Goal: Task Accomplishment & Management: Manage account settings

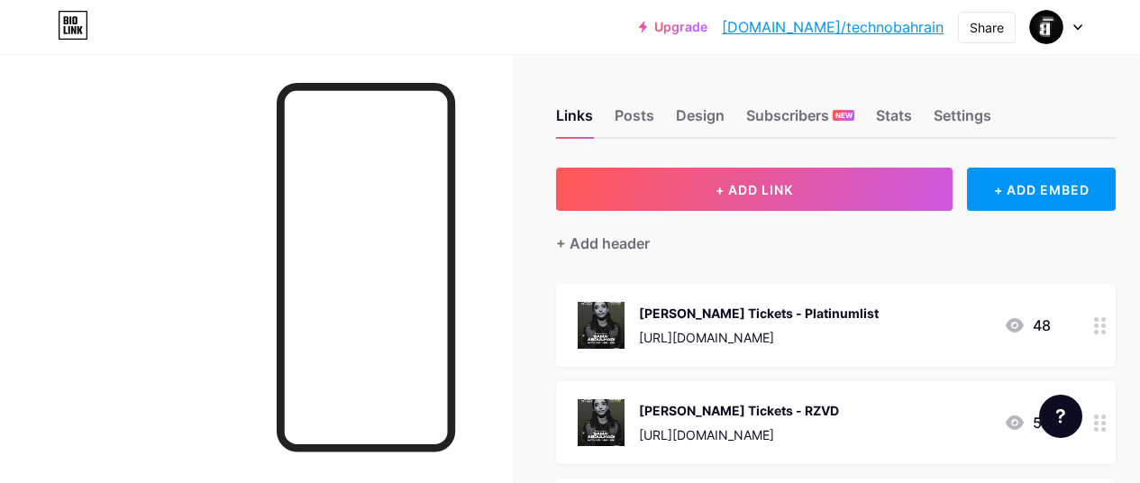
scroll to position [973, 0]
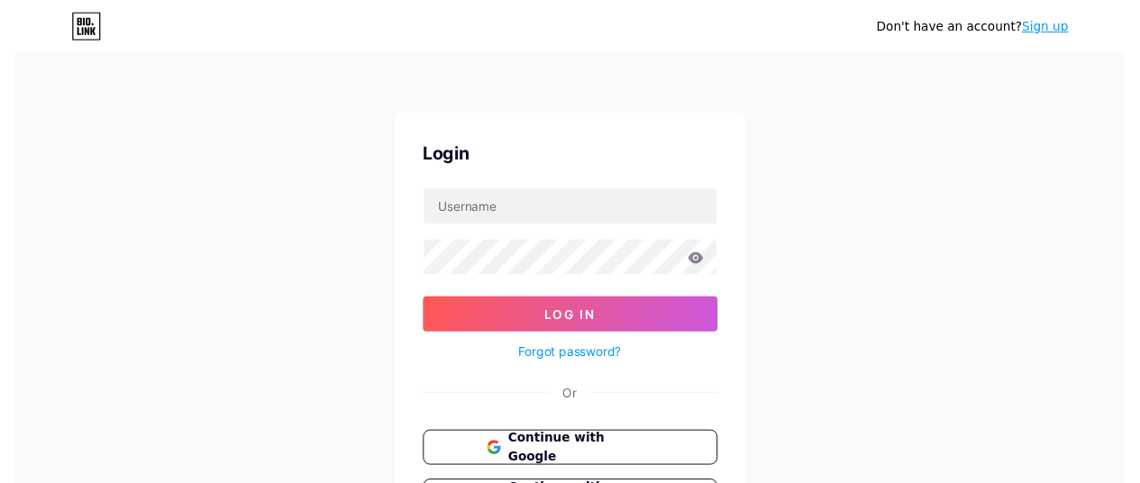
scroll to position [973, 0]
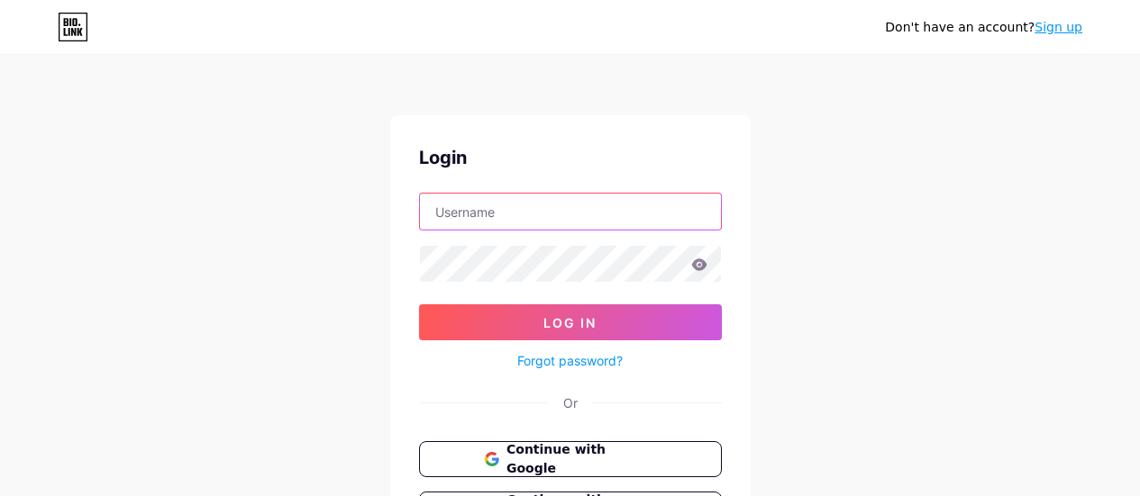
click at [562, 202] on input "text" at bounding box center [570, 212] width 301 height 36
type input "[EMAIL_ADDRESS][DOMAIN_NAME]"
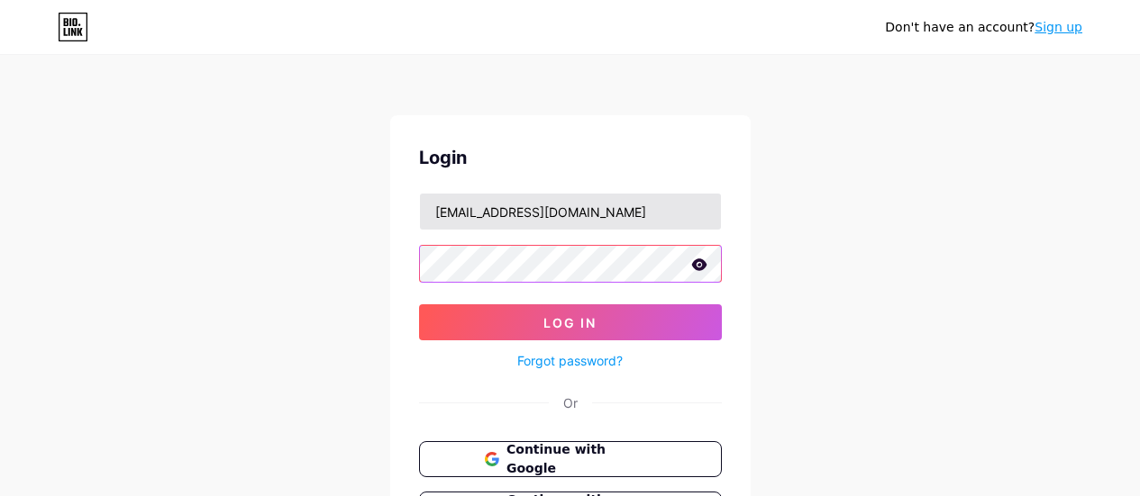
click at [419, 305] on button "Log In" at bounding box center [570, 323] width 303 height 36
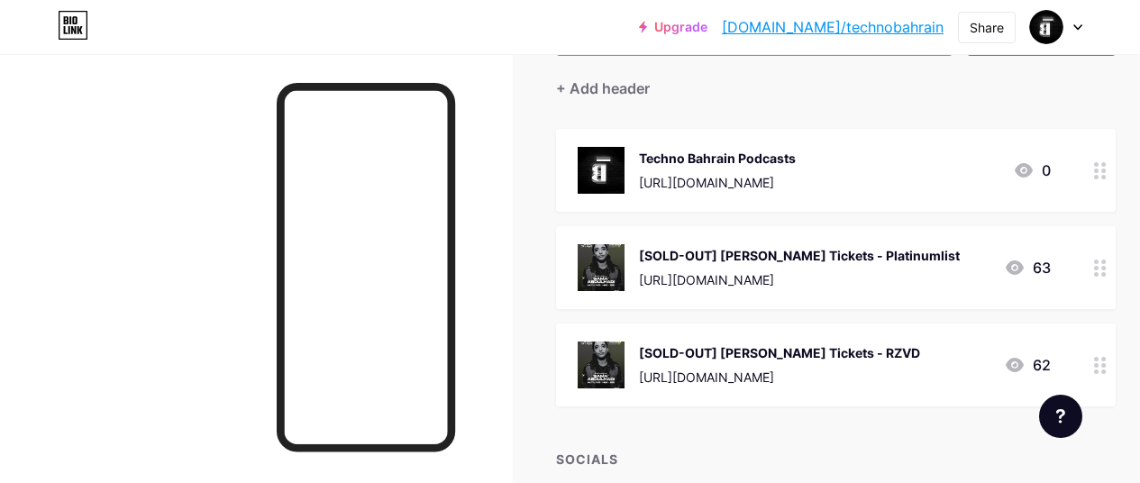
scroll to position [160, 0]
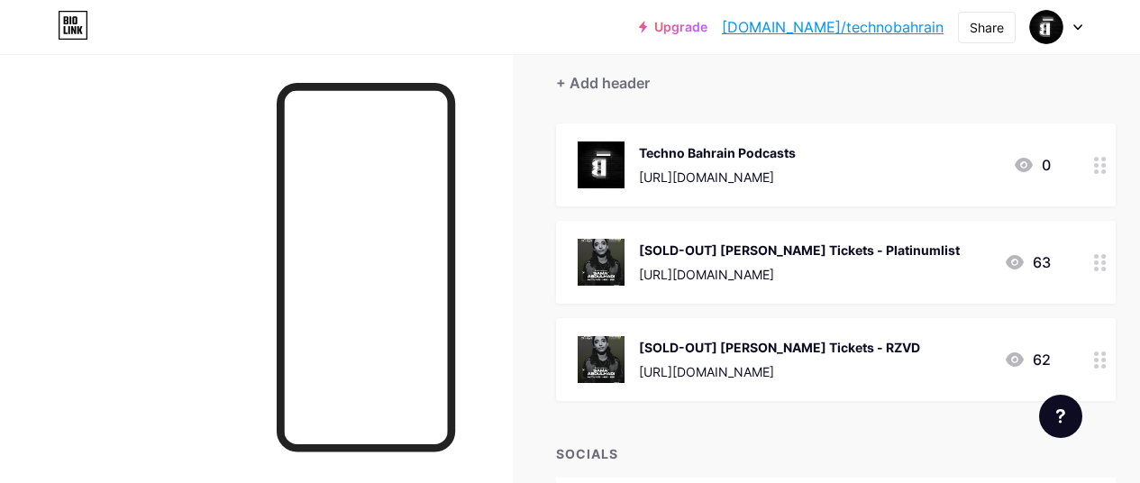
drag, startPoint x: 1113, startPoint y: 159, endPoint x: 1099, endPoint y: 372, distance: 214.0
drag, startPoint x: 1099, startPoint y: 372, endPoint x: 506, endPoint y: 244, distance: 607.4
click at [506, 244] on div at bounding box center [256, 295] width 513 height 483
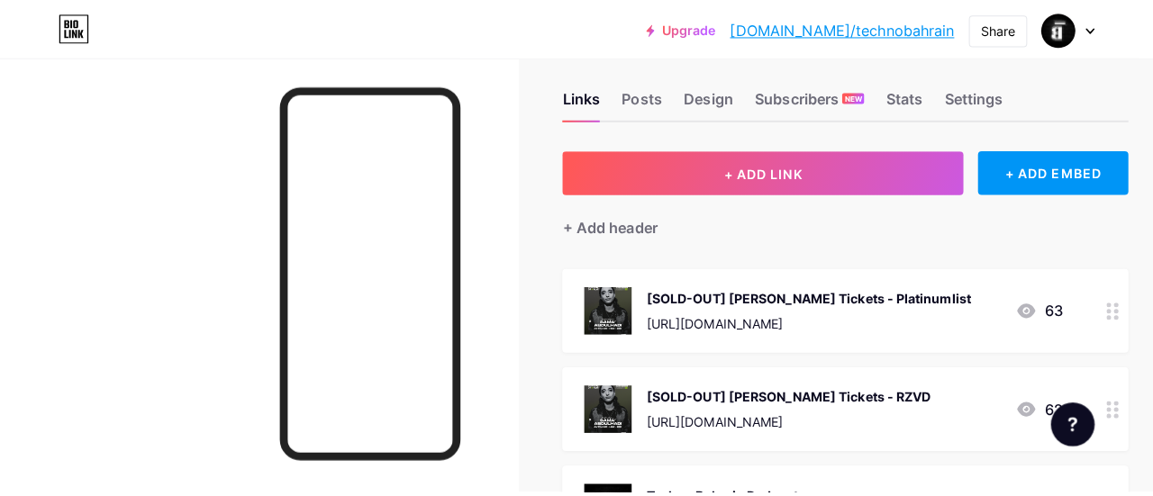
scroll to position [23, 0]
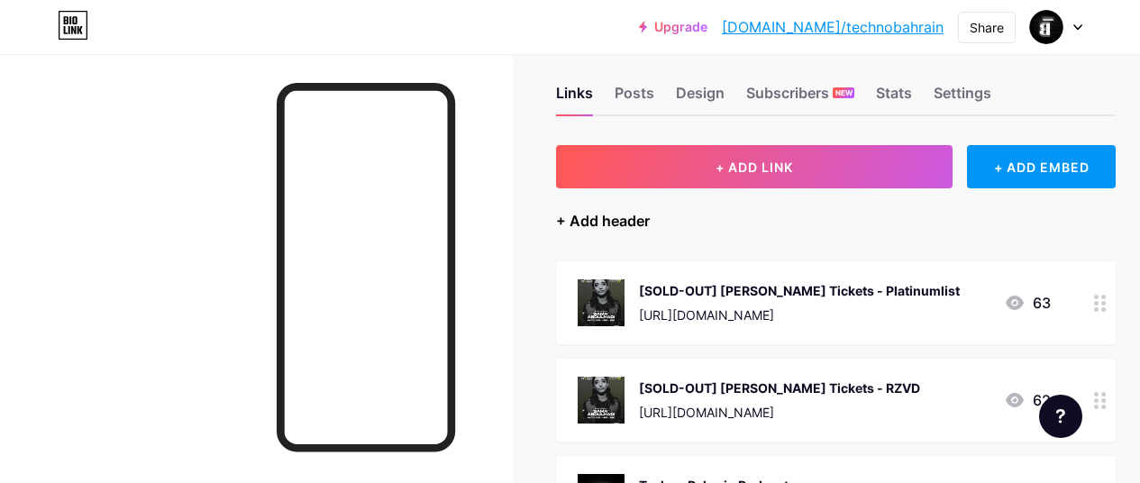
click at [626, 224] on div "+ Add header" at bounding box center [603, 221] width 94 height 22
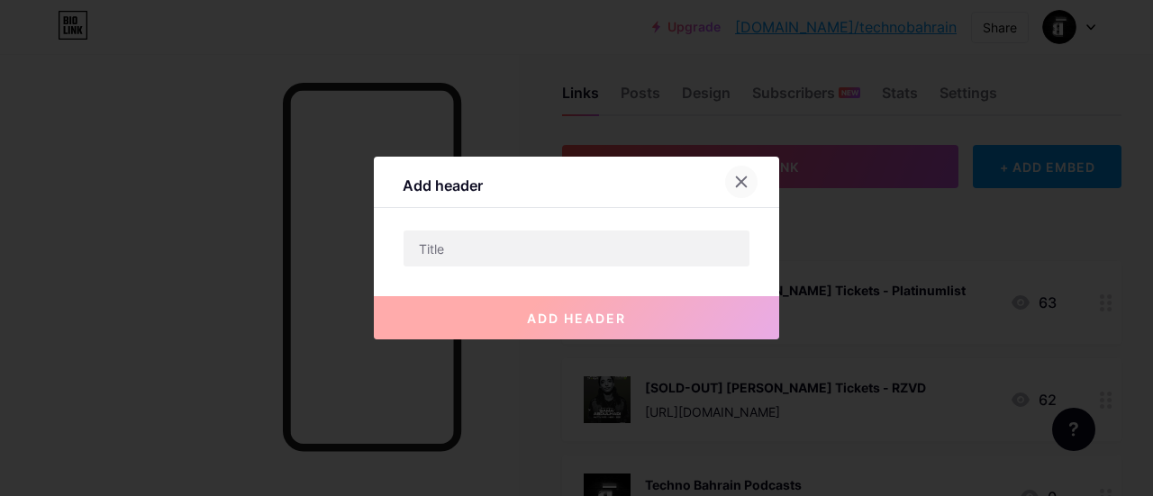
click at [734, 187] on icon at bounding box center [741, 182] width 14 height 14
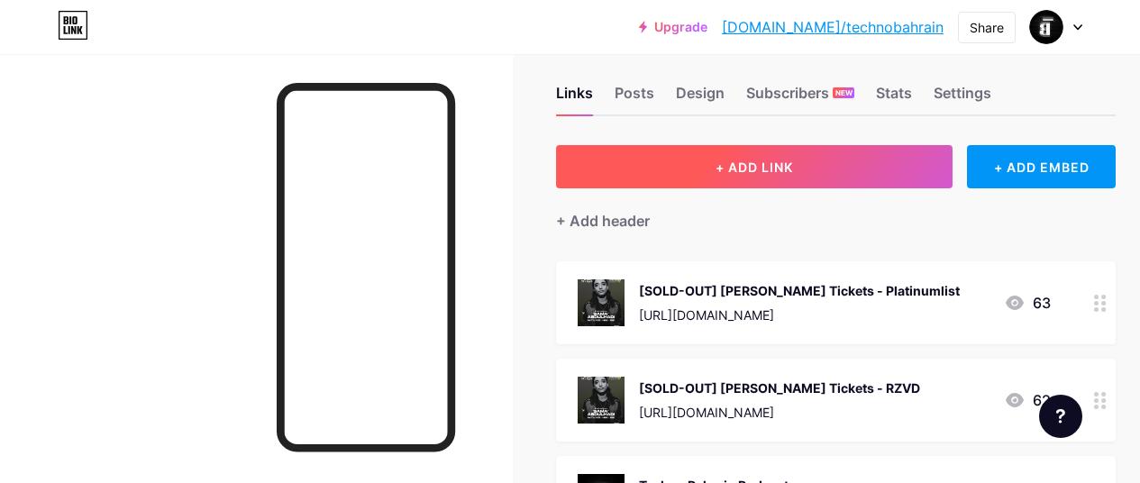
click at [769, 159] on span "+ ADD LINK" at bounding box center [753, 166] width 77 height 15
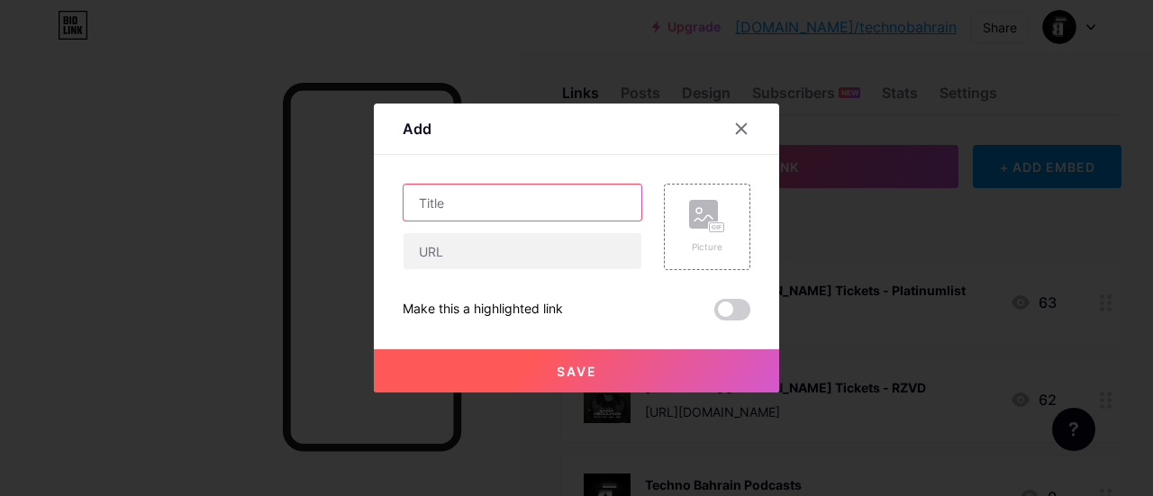
click at [498, 207] on input "text" at bounding box center [523, 203] width 238 height 36
type input "L"
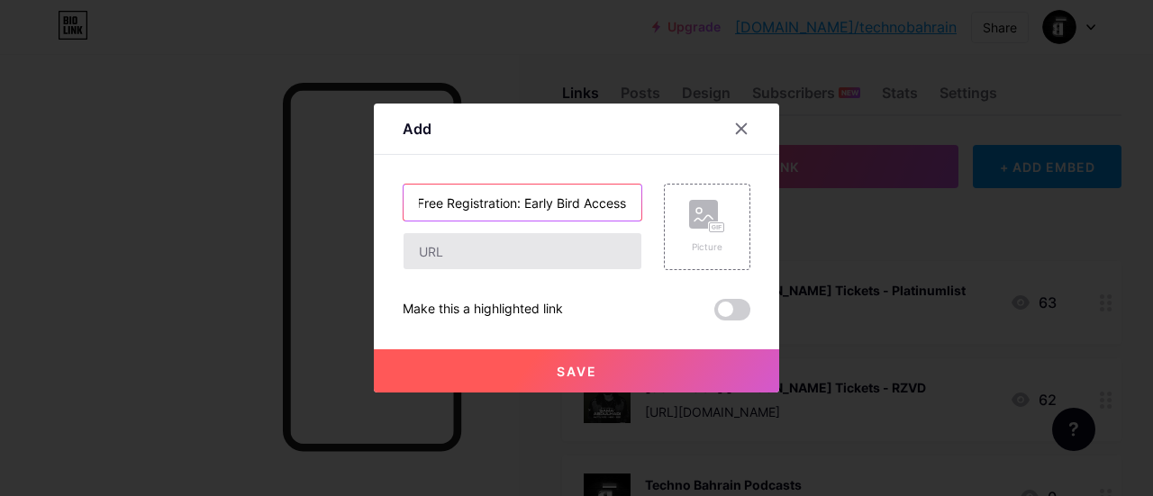
type input "Free Registration: Early Bird Access"
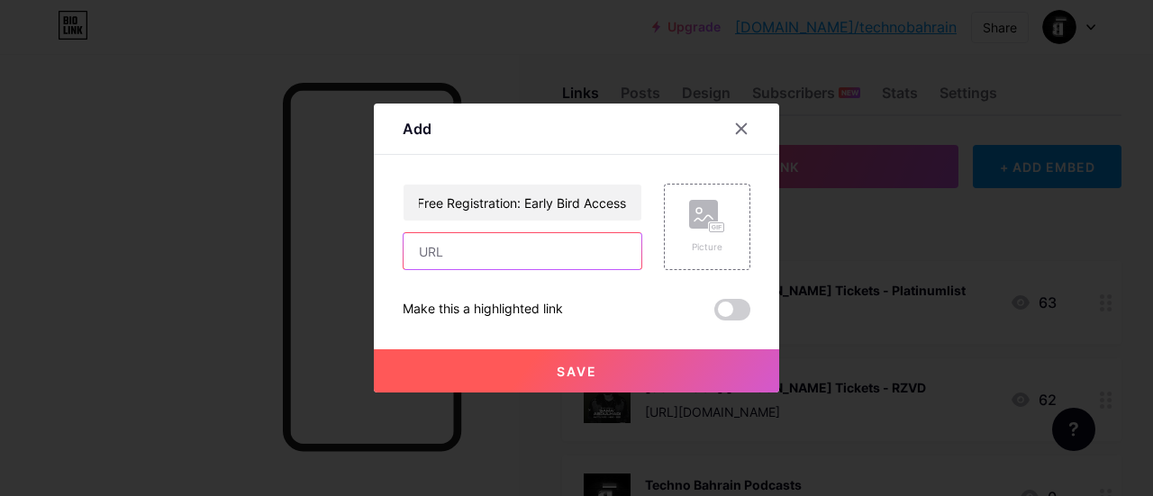
scroll to position [0, 0]
click at [503, 251] on input "text" at bounding box center [523, 251] width 238 height 36
paste input "https://forms.gle/UDvjKcNdEGk3Xkji8"
type input "https://forms.gle/UDvjKcNdEGk3Xkji8"
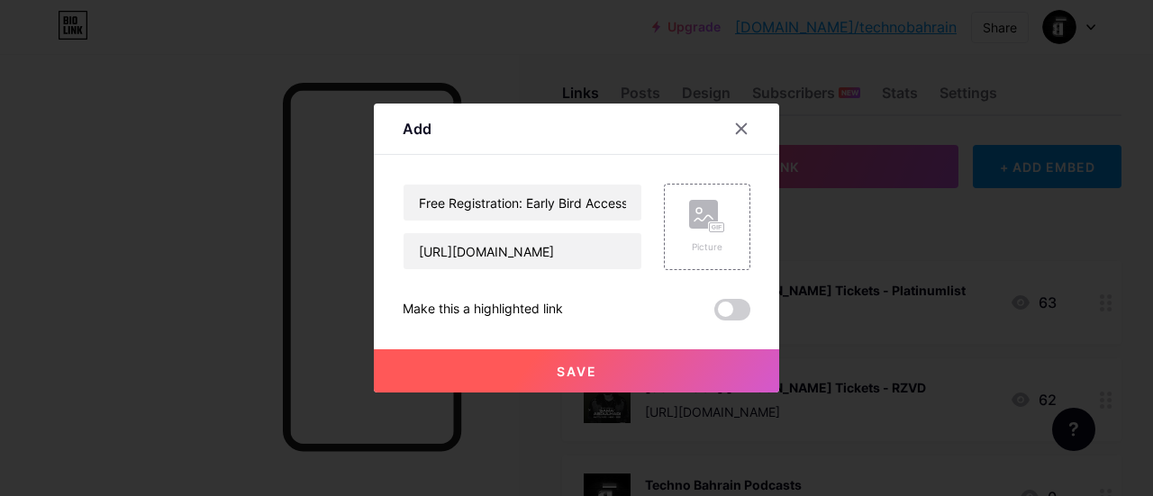
scroll to position [0, 0]
click at [718, 313] on span at bounding box center [733, 310] width 36 height 22
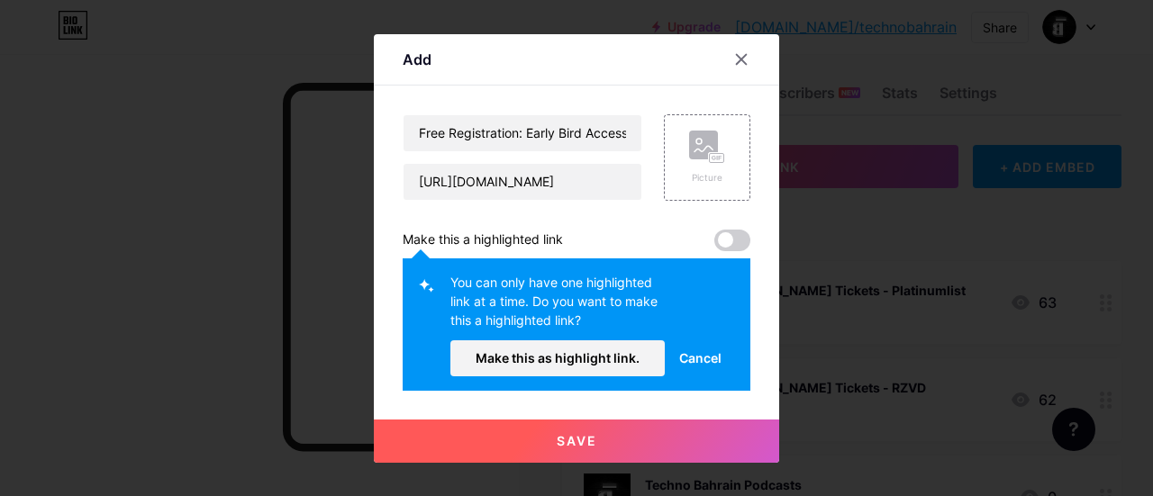
click at [721, 233] on span at bounding box center [733, 241] width 36 height 22
click at [560, 357] on span "Make this as highlight link." at bounding box center [558, 358] width 164 height 15
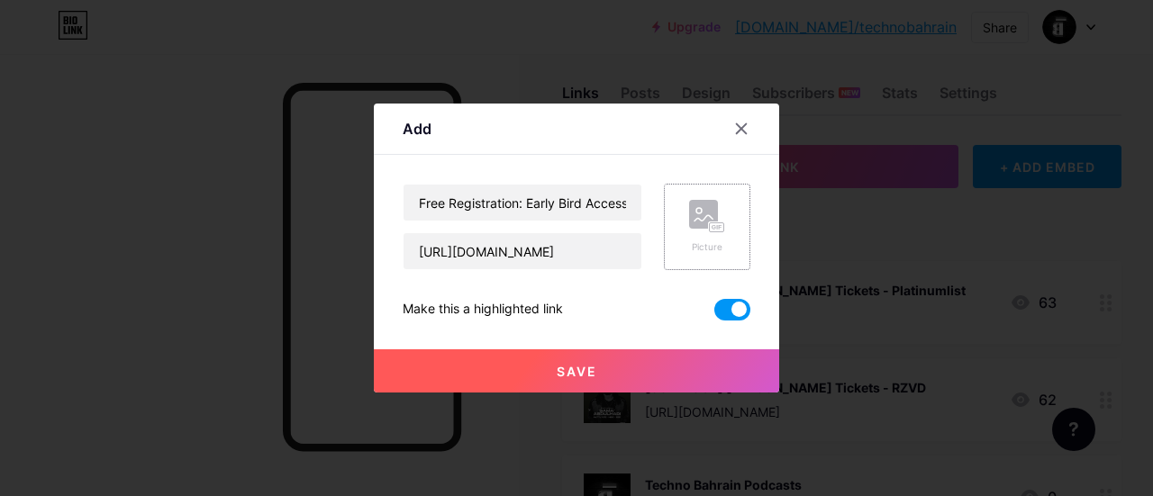
click at [696, 222] on rect at bounding box center [703, 214] width 29 height 29
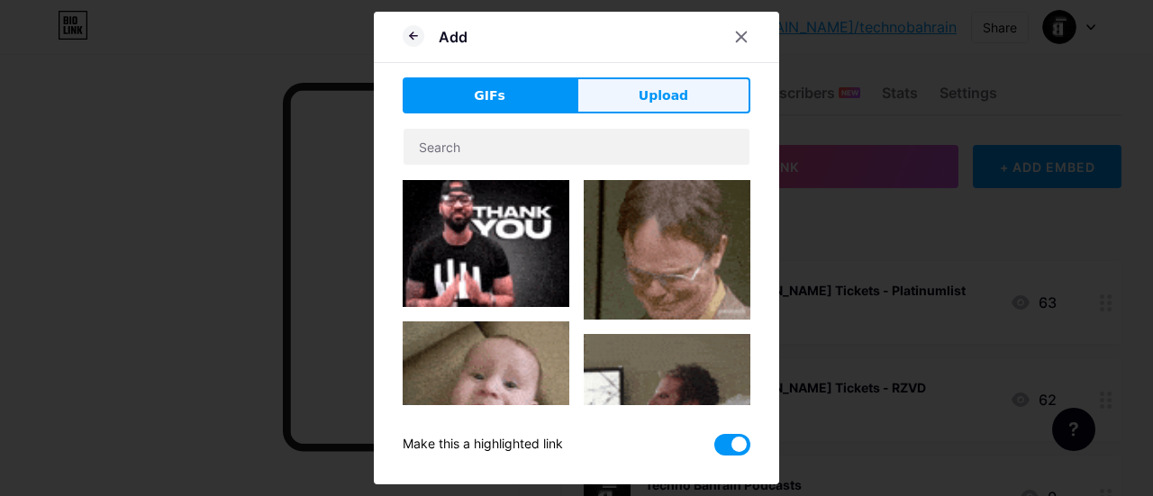
click at [658, 86] on button "Upload" at bounding box center [664, 95] width 174 height 36
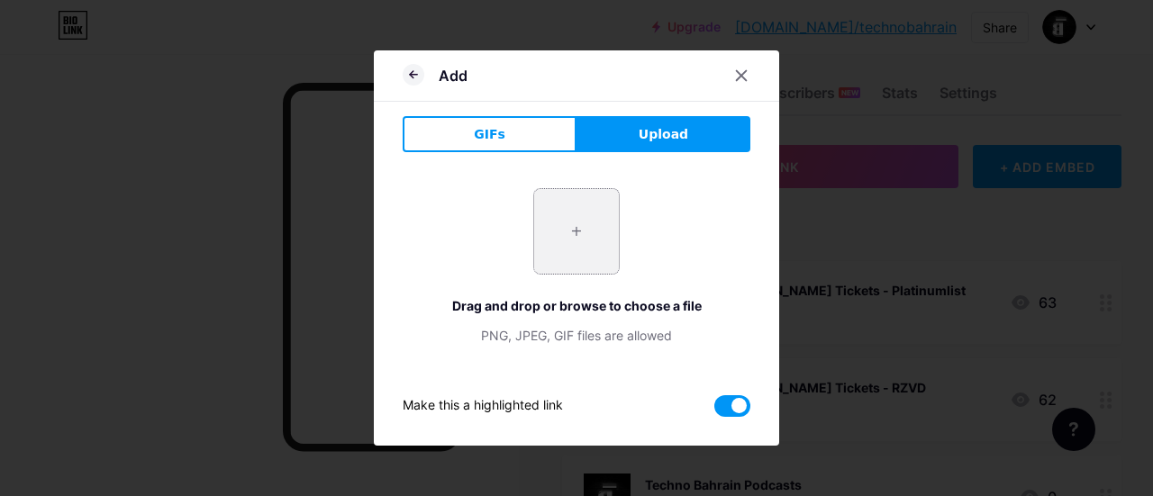
click at [561, 243] on input "file" at bounding box center [576, 231] width 85 height 85
type input "C:\fakepath\290866993_2117119271796033_1181598464964315618_n.jpg"
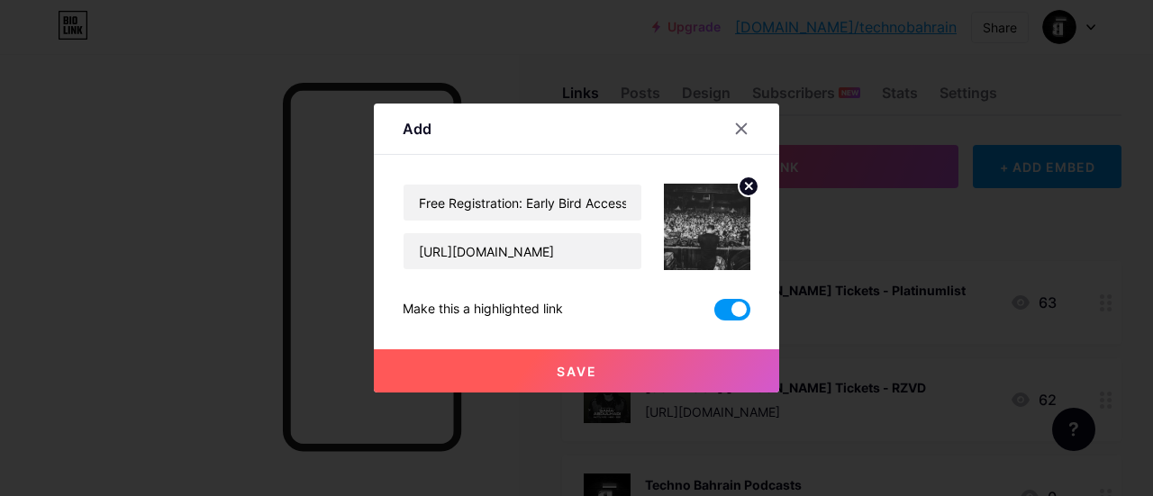
click at [570, 368] on span "Save" at bounding box center [577, 371] width 41 height 15
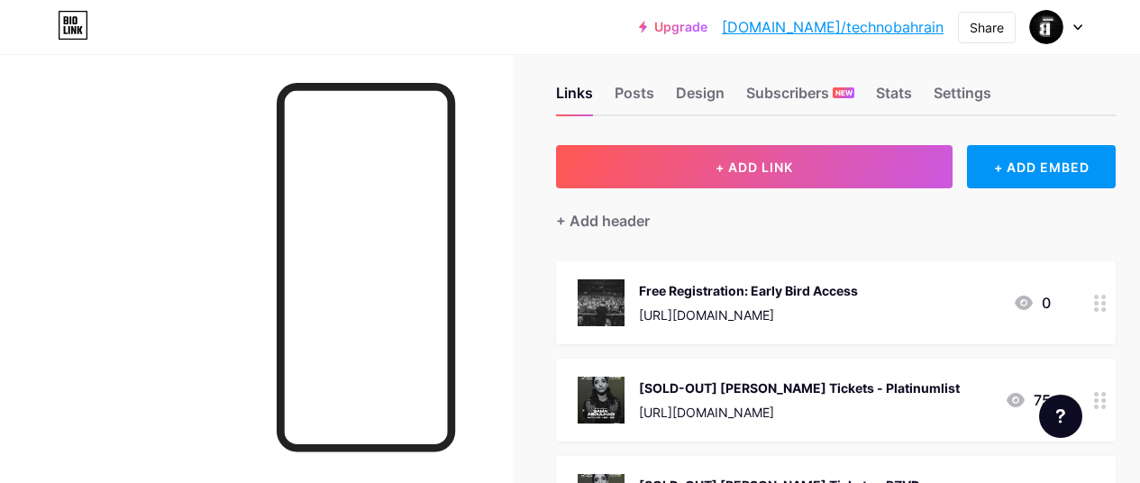
click at [780, 287] on div "Free Registration: Early Bird Access" at bounding box center [748, 290] width 219 height 19
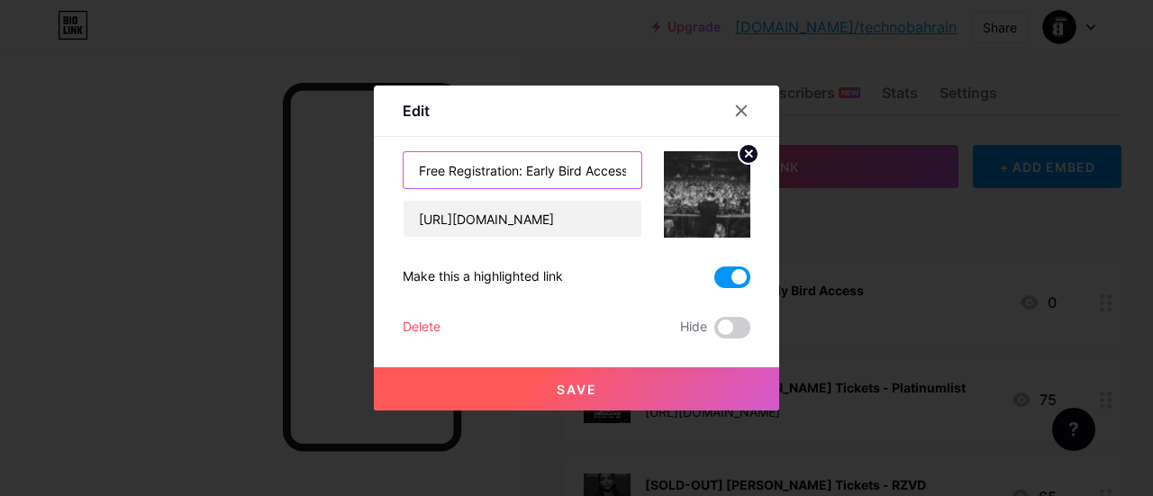
click at [576, 170] on input "Free Registration: Early Bird Access" at bounding box center [523, 170] width 238 height 36
type input "Free Registration: Early Bird Access PEAKNIGHTS 6x2, Fri, 3 Oct 2025"
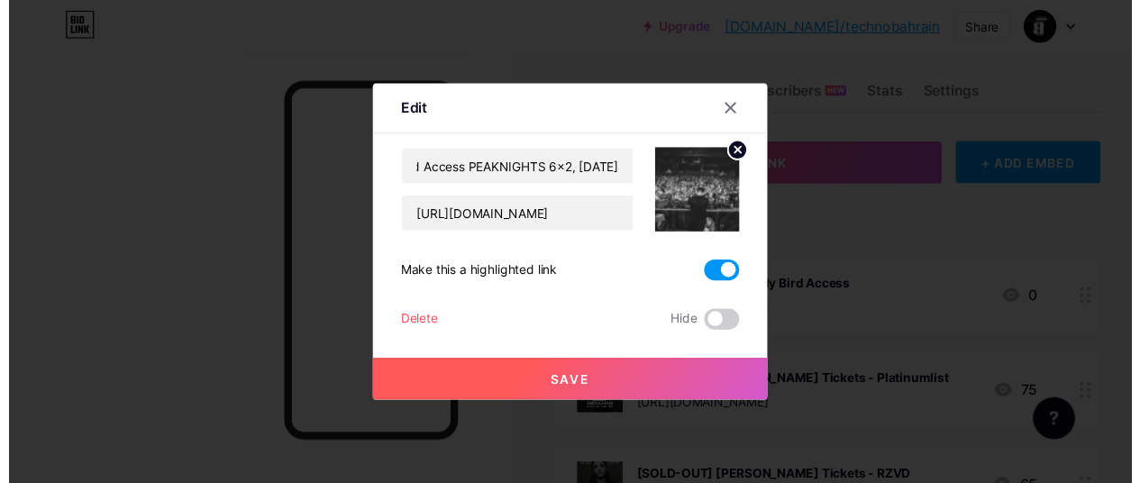
scroll to position [0, 0]
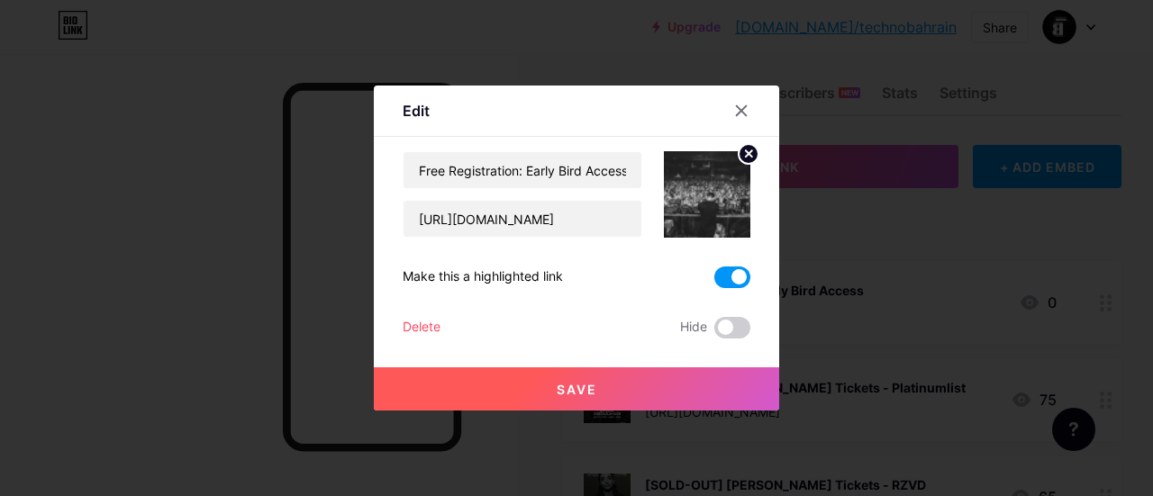
click at [596, 392] on button "Save" at bounding box center [576, 389] width 405 height 43
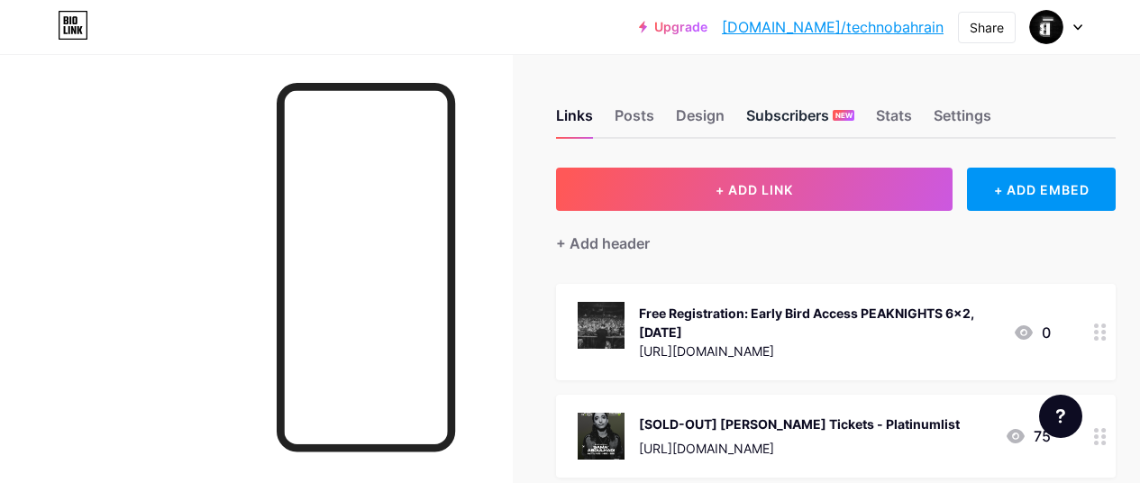
click at [822, 117] on div "Subscribers NEW" at bounding box center [800, 121] width 108 height 32
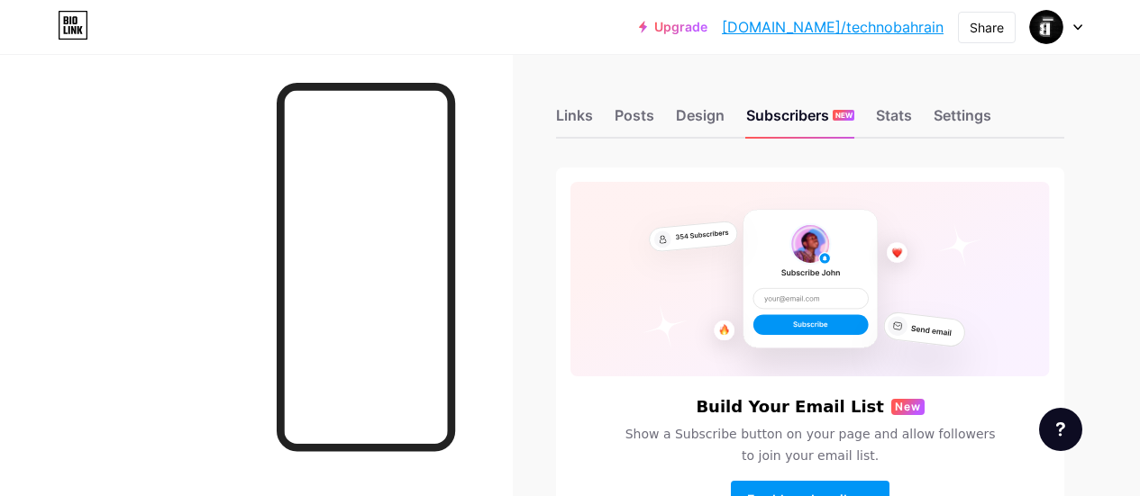
click at [707, 32] on link "Upgrade" at bounding box center [673, 27] width 68 height 14
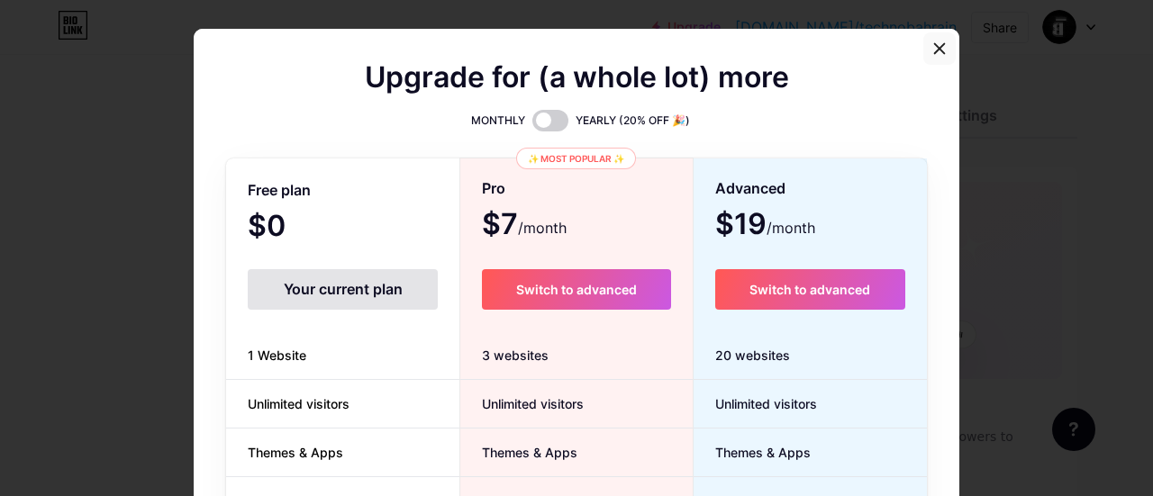
click at [940, 45] on div at bounding box center [940, 48] width 32 height 32
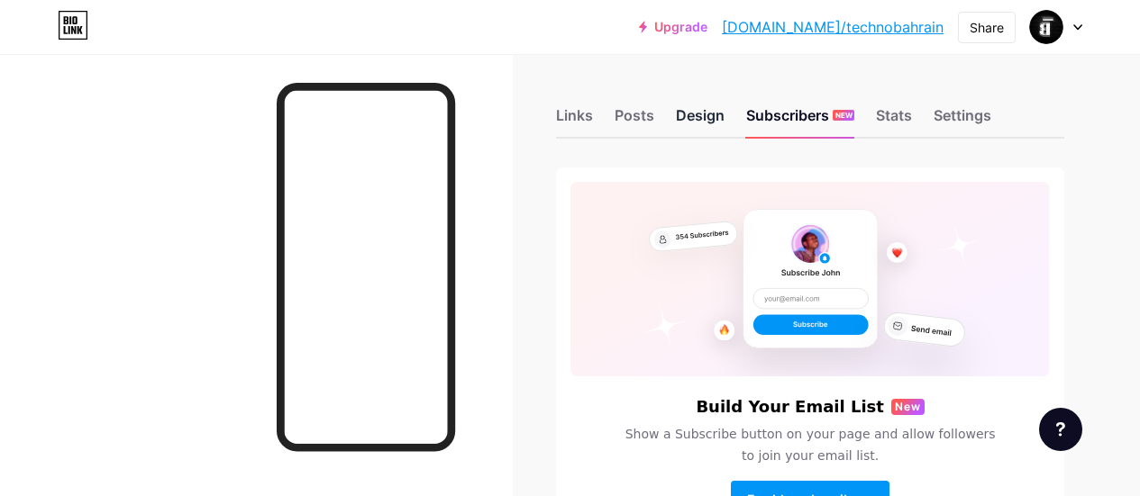
click at [688, 114] on div "Design" at bounding box center [700, 121] width 49 height 32
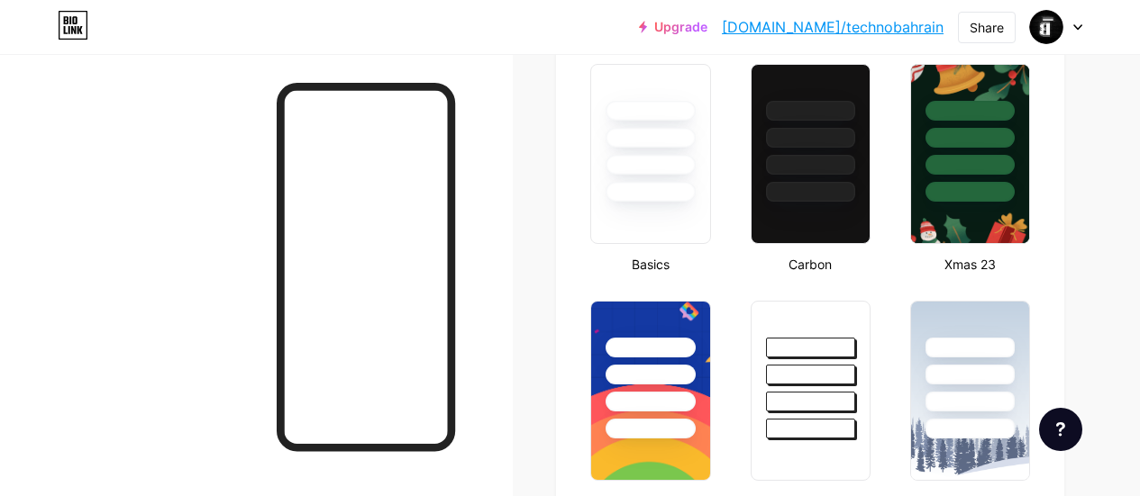
type input "#149954"
type input "#000000"
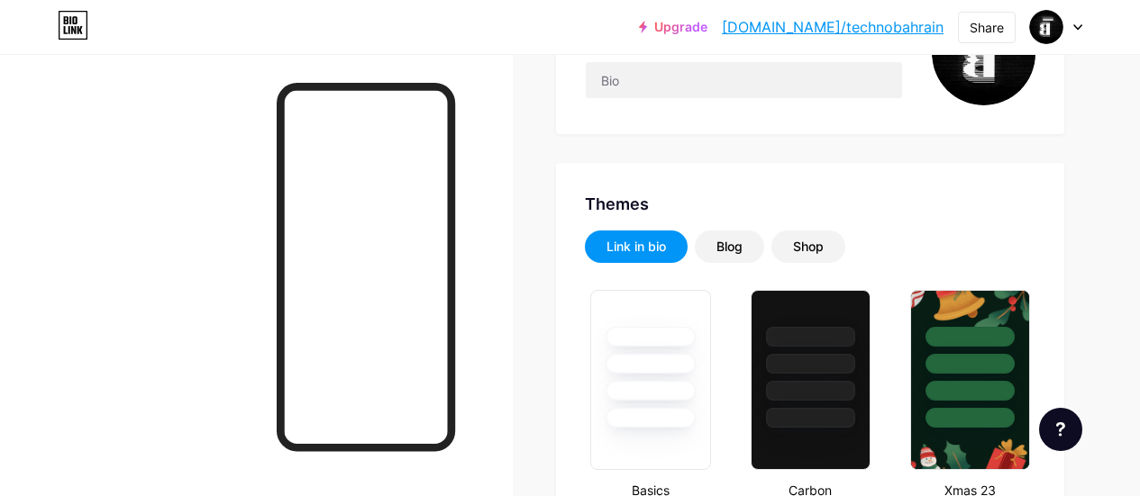
scroll to position [247, 0]
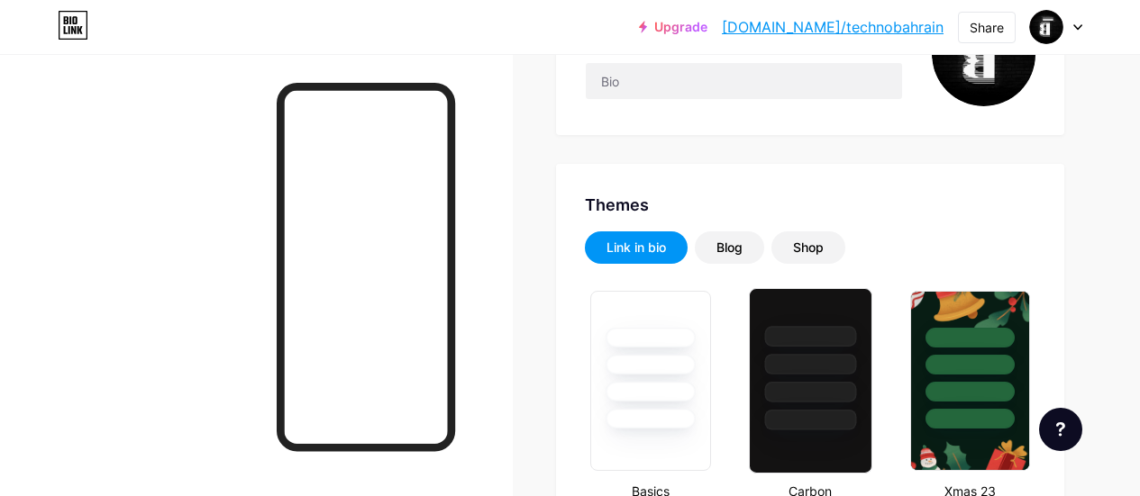
click at [822, 313] on div at bounding box center [811, 359] width 122 height 141
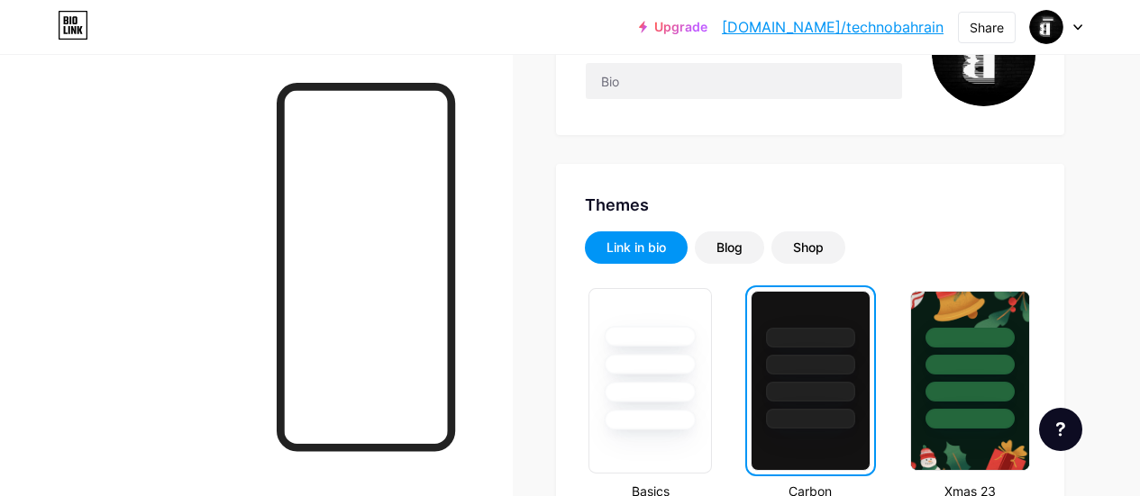
click at [664, 370] on div at bounding box center [651, 364] width 92 height 21
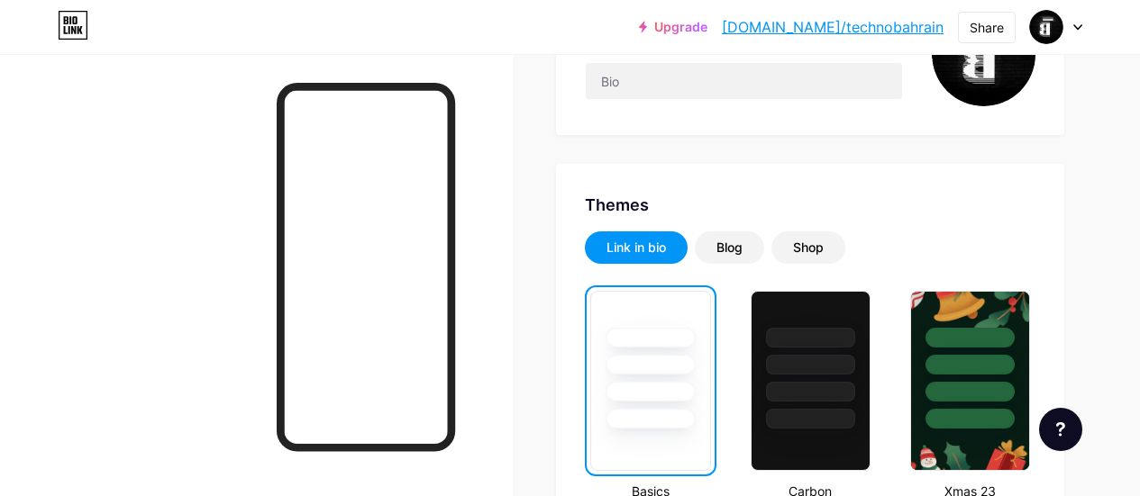
click at [664, 370] on div at bounding box center [650, 365] width 89 height 20
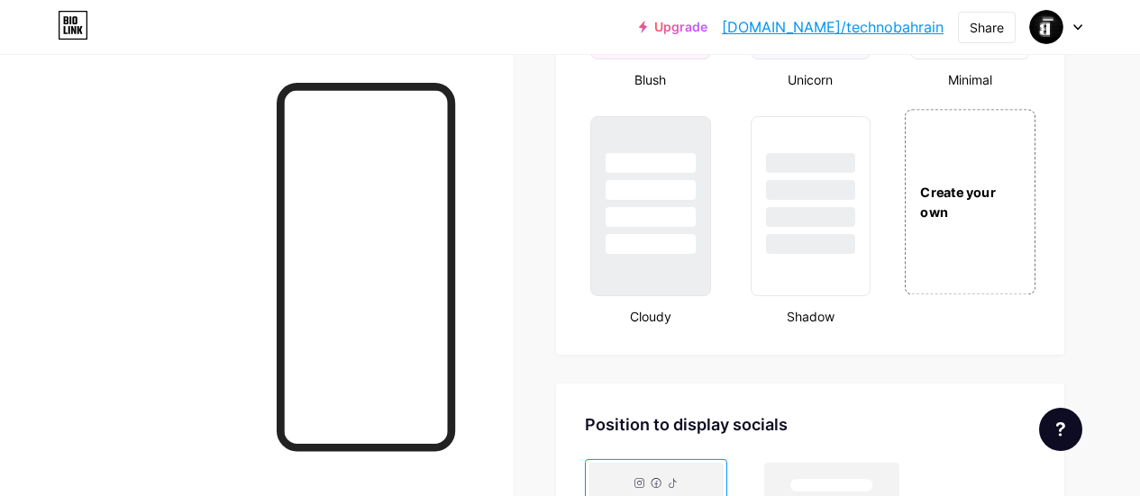
scroll to position [2241, 0]
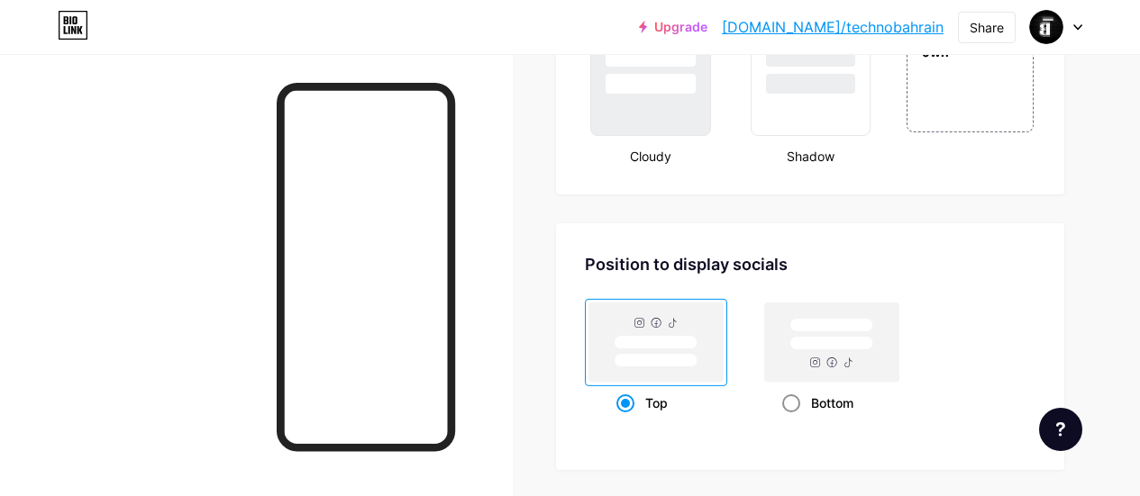
click at [864, 349] on rect at bounding box center [831, 344] width 83 height 14
click at [794, 420] on input "Bottom" at bounding box center [788, 426] width 12 height 12
radio input "true"
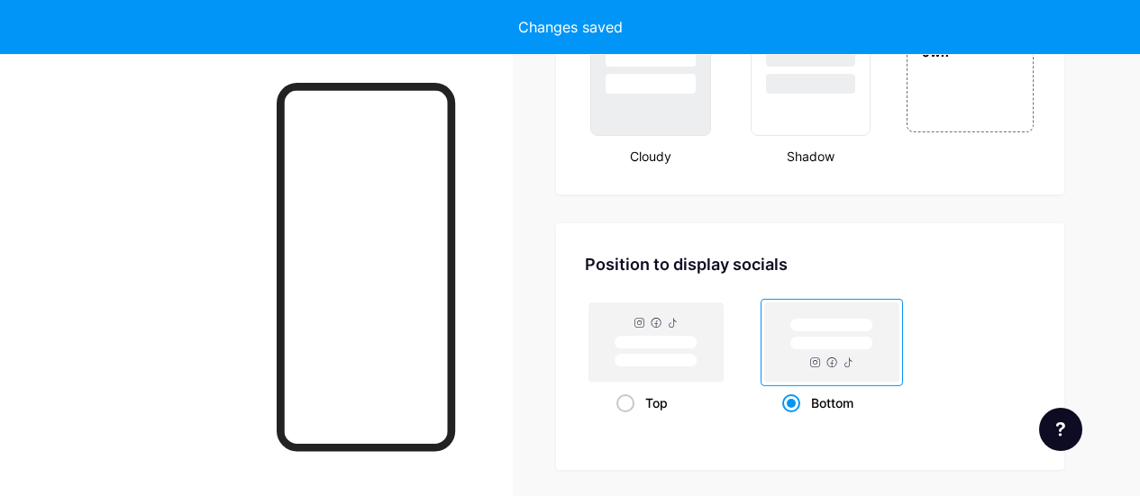
click at [864, 349] on rect at bounding box center [831, 344] width 83 height 14
click at [794, 420] on input "Bottom" at bounding box center [788, 426] width 12 height 12
type textarea "Bottom"
click at [864, 349] on rect at bounding box center [831, 344] width 83 height 14
click at [794, 420] on input "Bottom" at bounding box center [788, 426] width 12 height 12
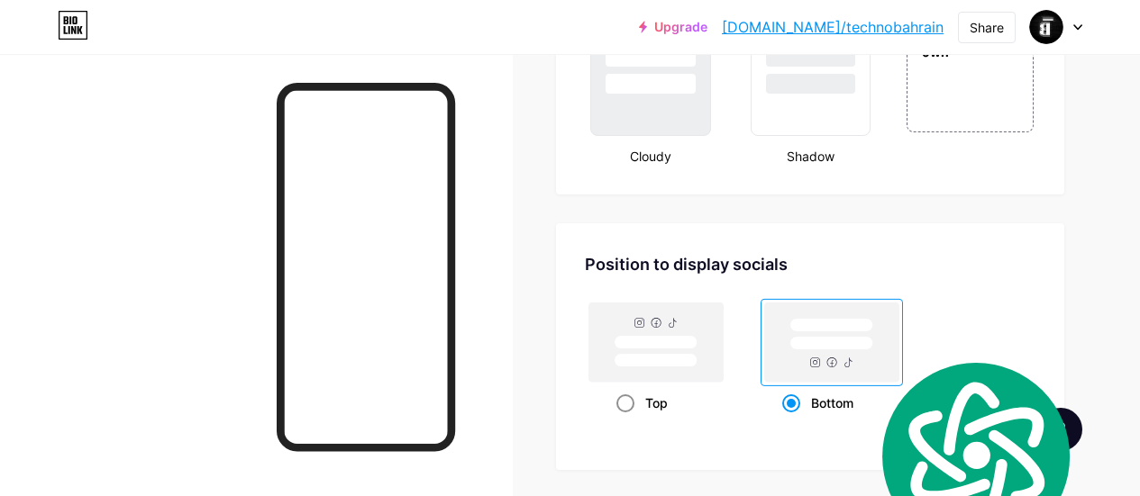
click at [686, 359] on rect at bounding box center [656, 361] width 83 height 14
click at [628, 420] on input "Top" at bounding box center [622, 426] width 12 height 12
radio input "true"
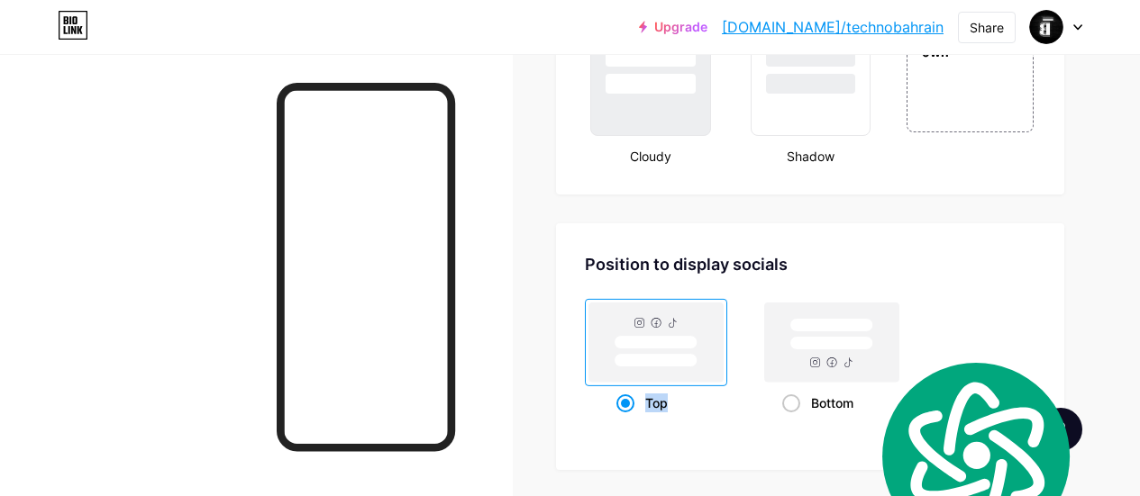
click at [686, 359] on rect at bounding box center [656, 361] width 83 height 14
click at [628, 420] on input "Top" at bounding box center [622, 426] width 12 height 12
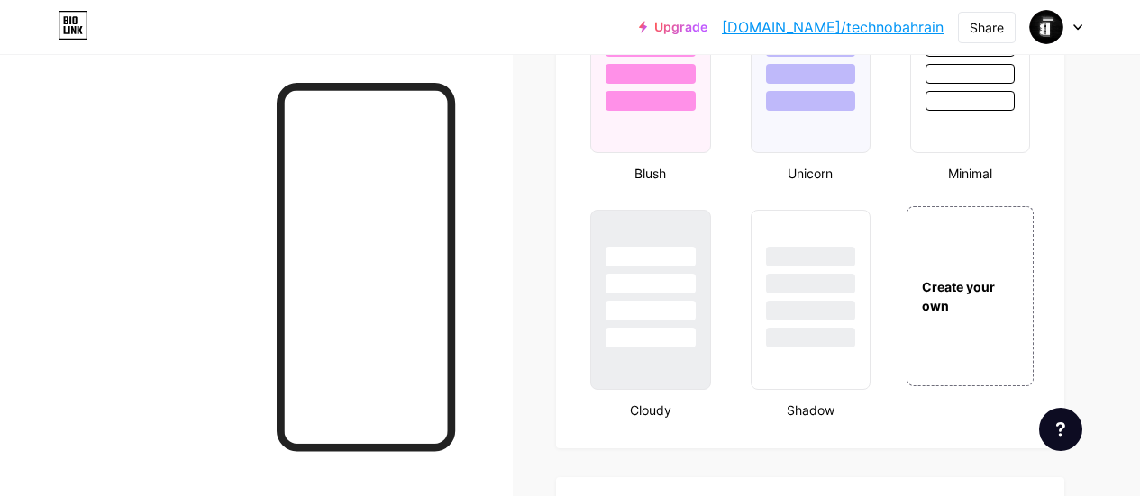
scroll to position [1986, 0]
click at [788, 296] on div at bounding box center [811, 279] width 122 height 141
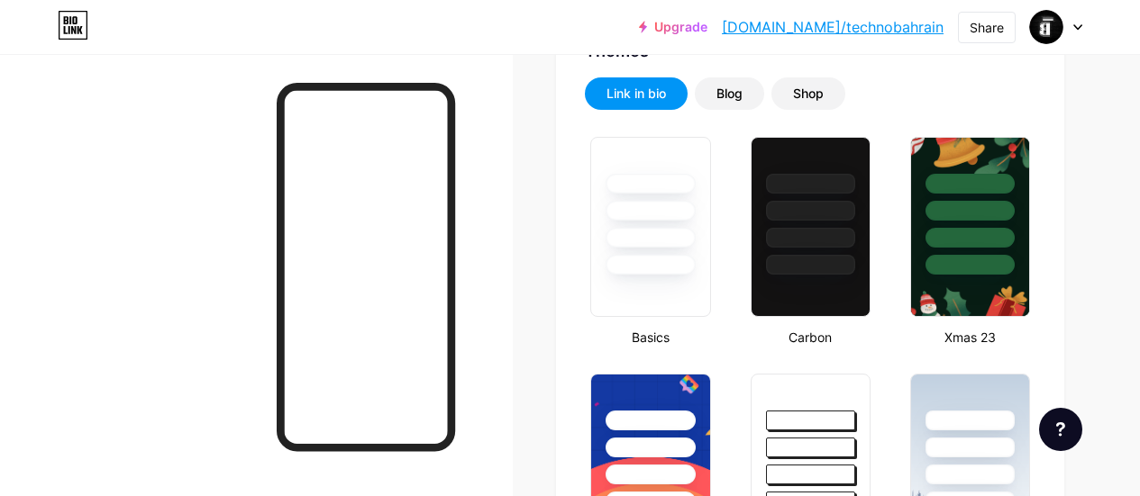
scroll to position [116, 0]
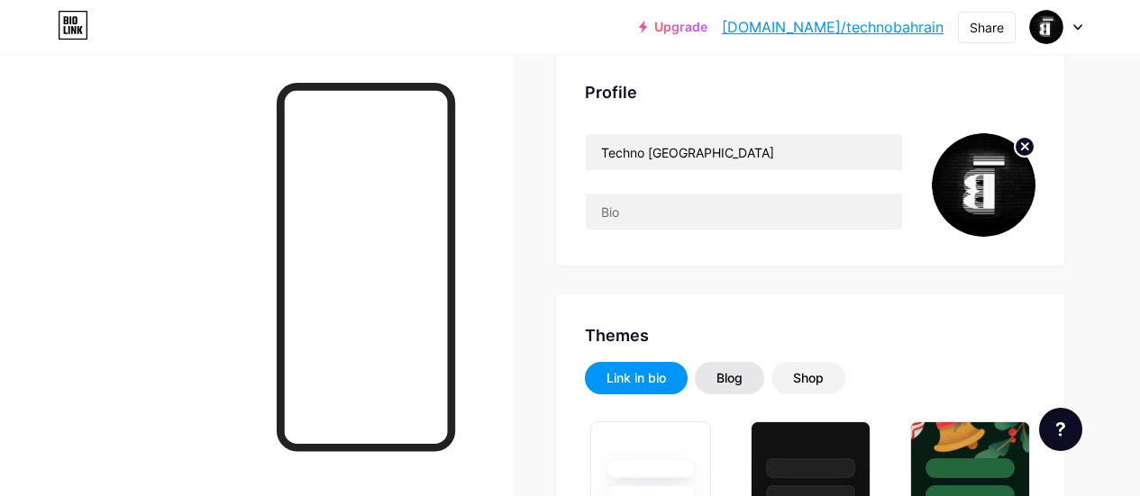
click at [752, 365] on div "Blog" at bounding box center [729, 378] width 69 height 32
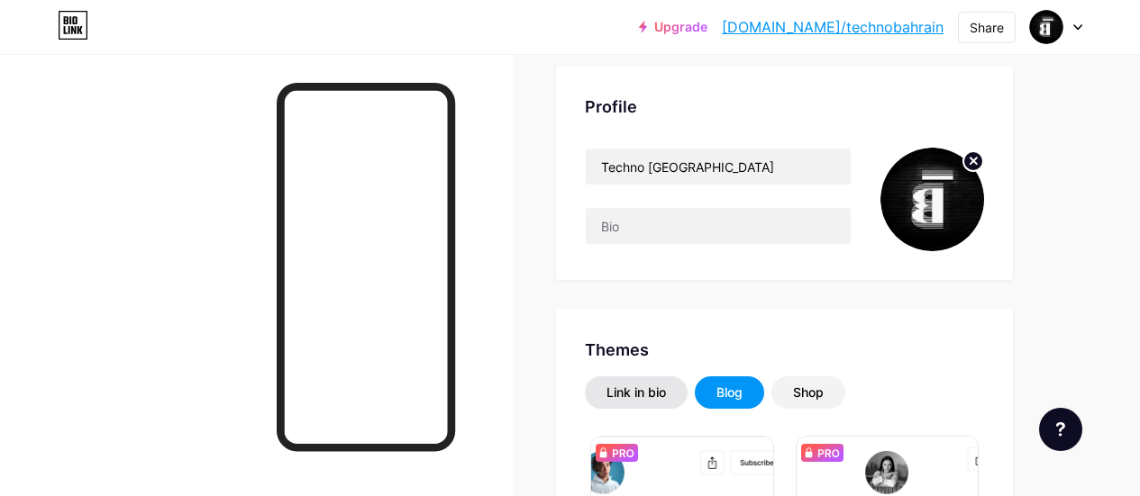
scroll to position [101, 0]
click at [630, 401] on div "Link in bio" at bounding box center [635, 394] width 59 height 18
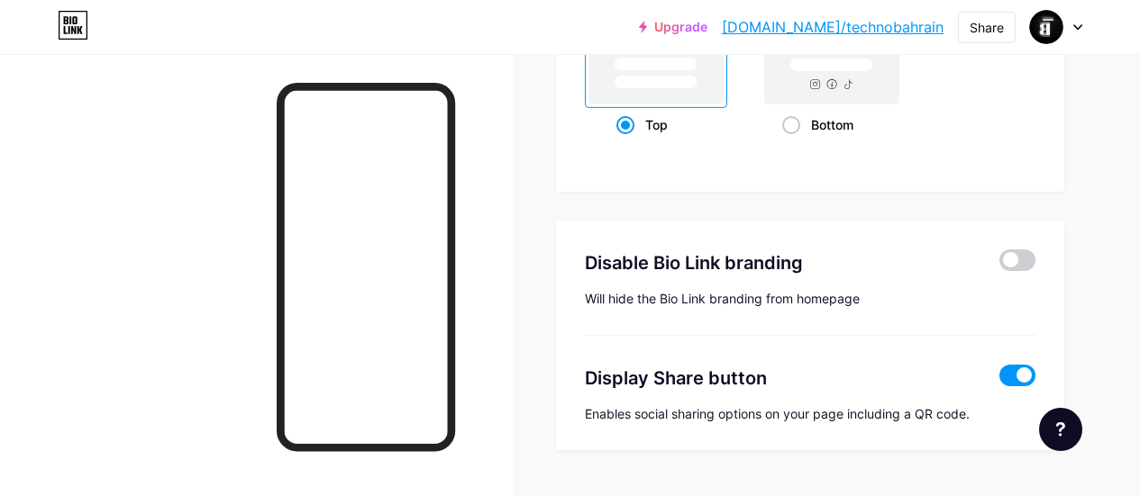
scroll to position [2522, 0]
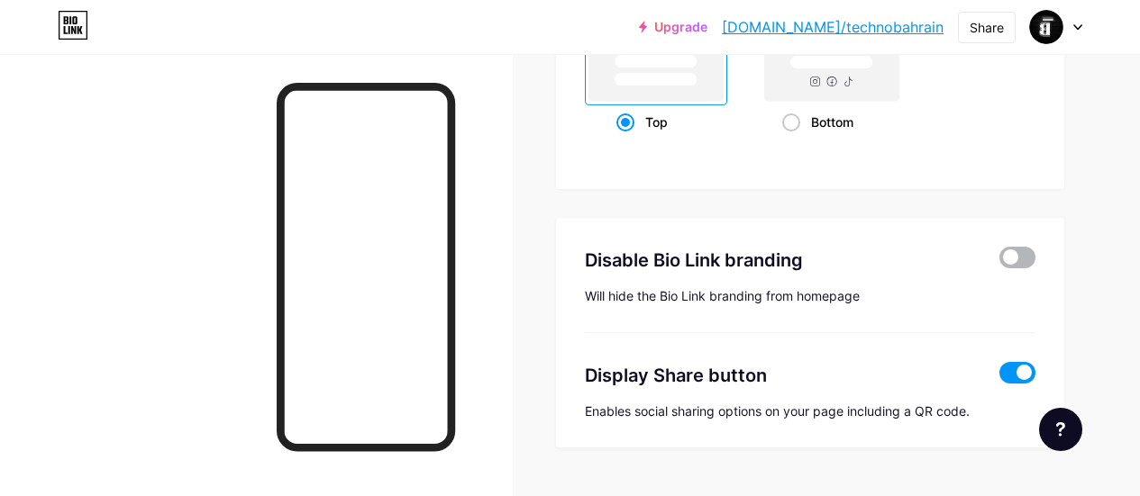
click at [1006, 266] on span at bounding box center [1017, 258] width 36 height 22
click at [999, 262] on input "checkbox" at bounding box center [999, 262] width 0 height 0
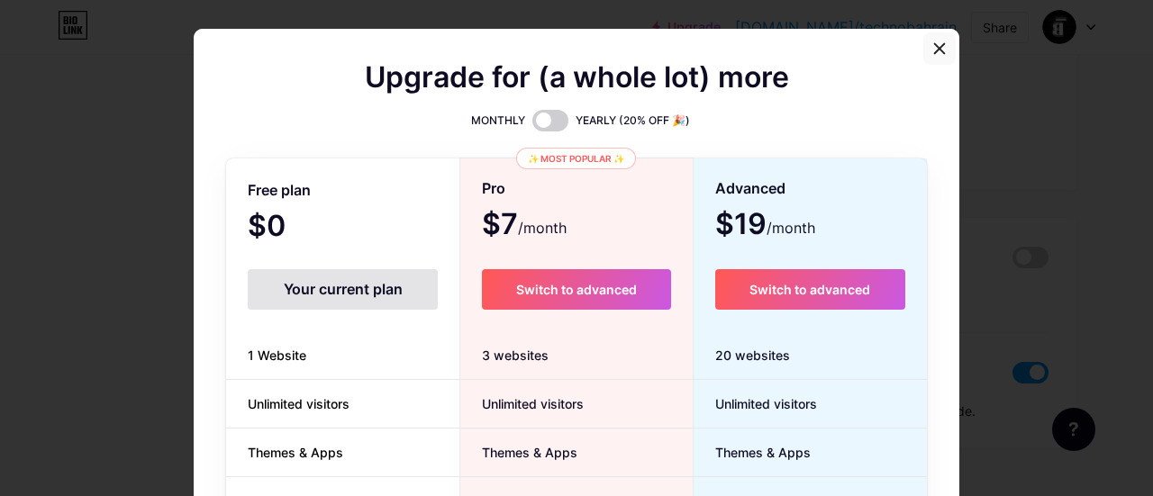
click at [933, 50] on icon at bounding box center [940, 48] width 14 height 14
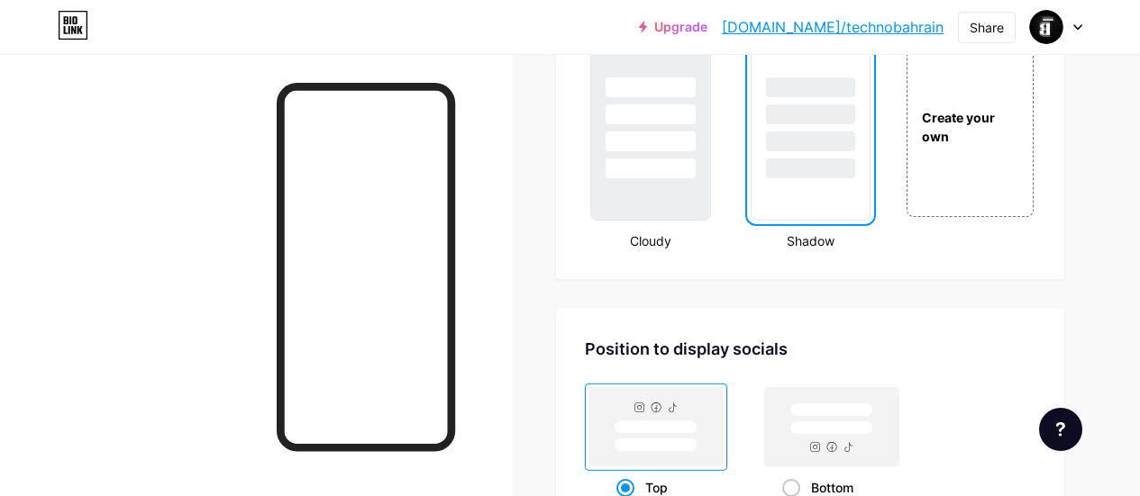
scroll to position [2086, 0]
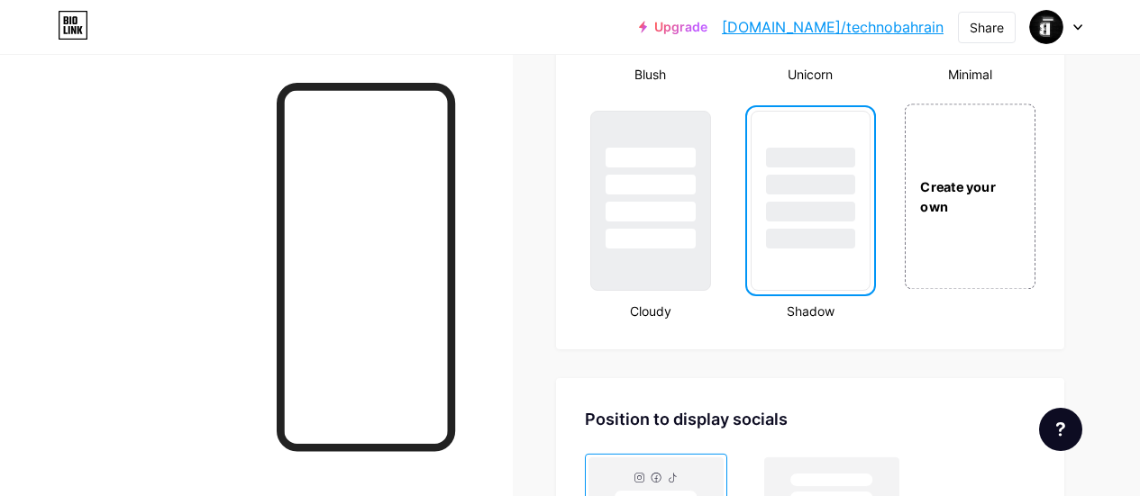
click at [989, 187] on div "Create your own" at bounding box center [970, 197] width 129 height 39
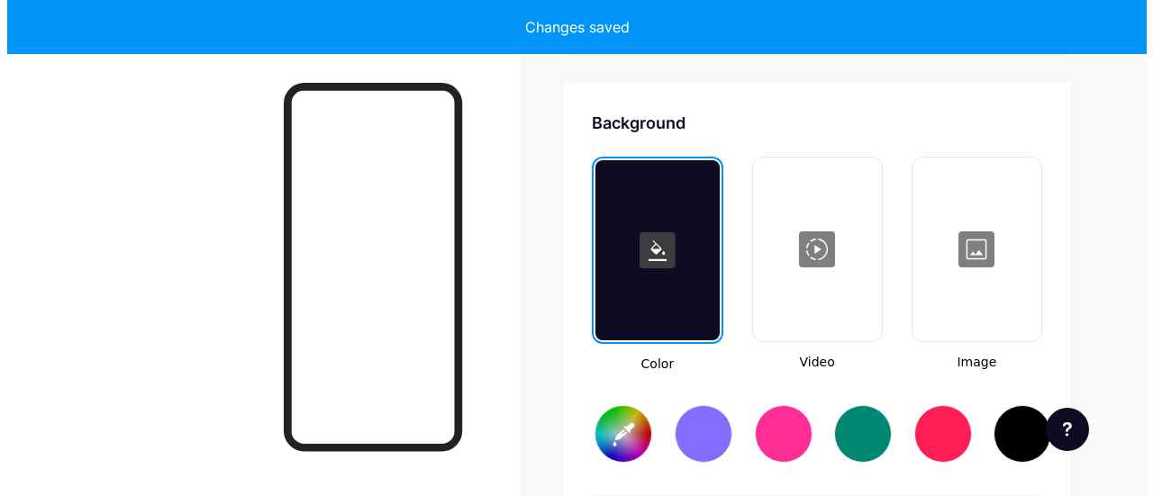
scroll to position [2392, 0]
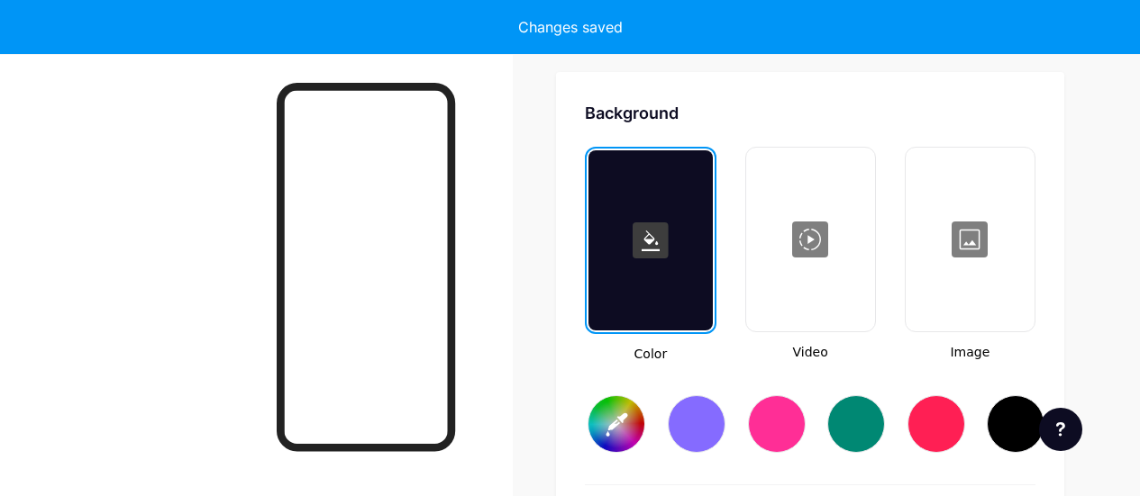
type input "#ffffff"
type input "#000000"
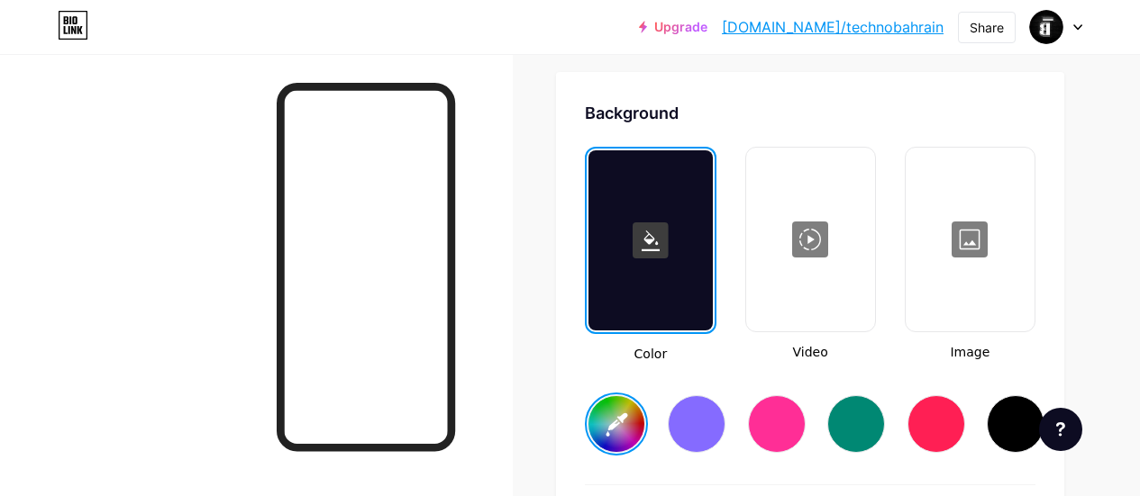
click at [819, 295] on div at bounding box center [810, 240] width 125 height 180
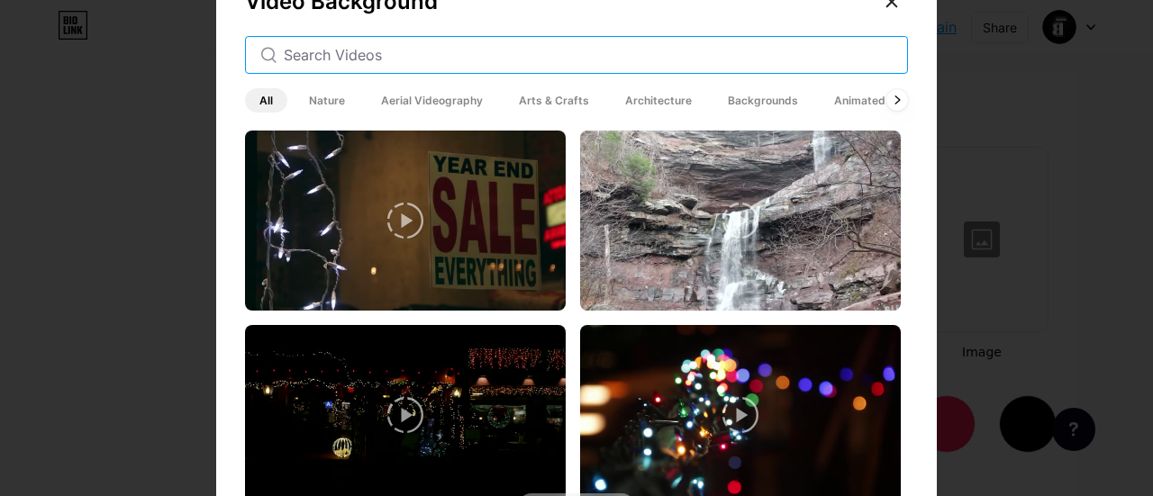
click at [451, 59] on input "text" at bounding box center [588, 55] width 609 height 22
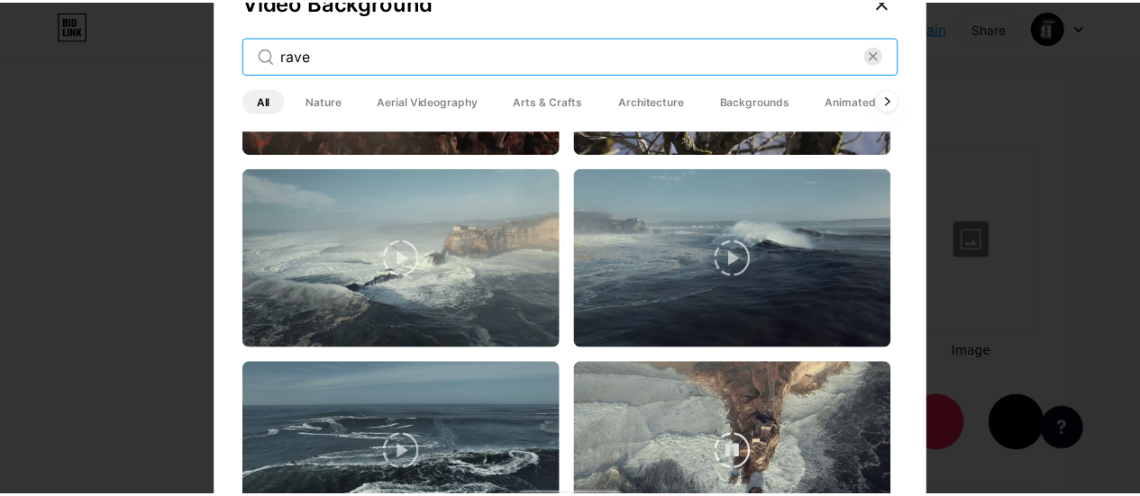
scroll to position [0, 0]
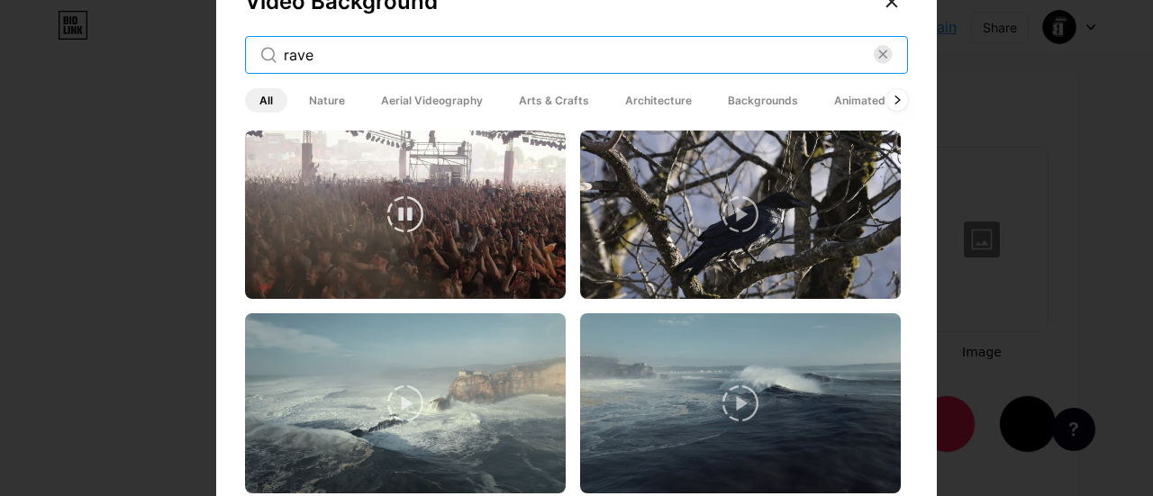
type input "rave"
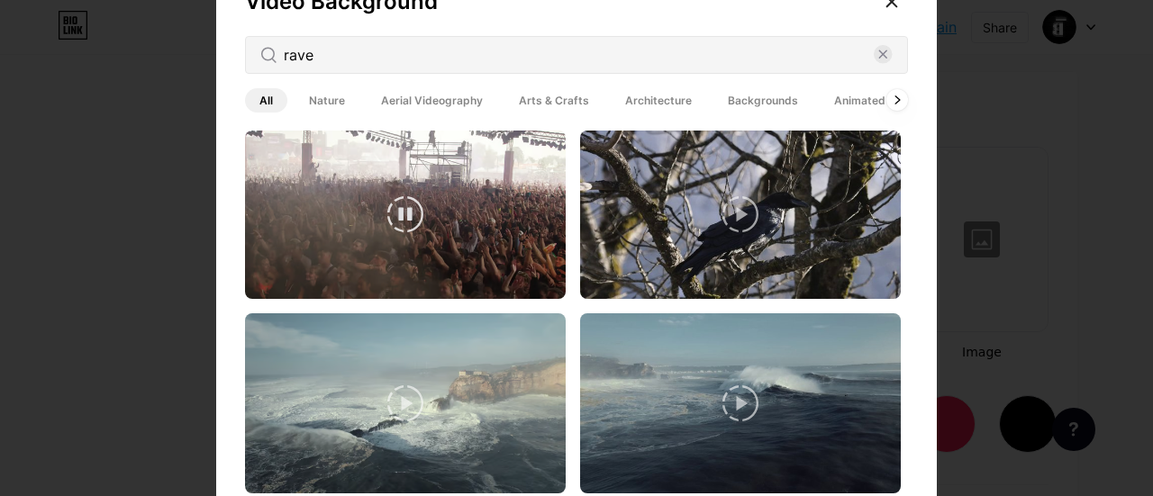
click at [522, 227] on video at bounding box center [405, 215] width 321 height 169
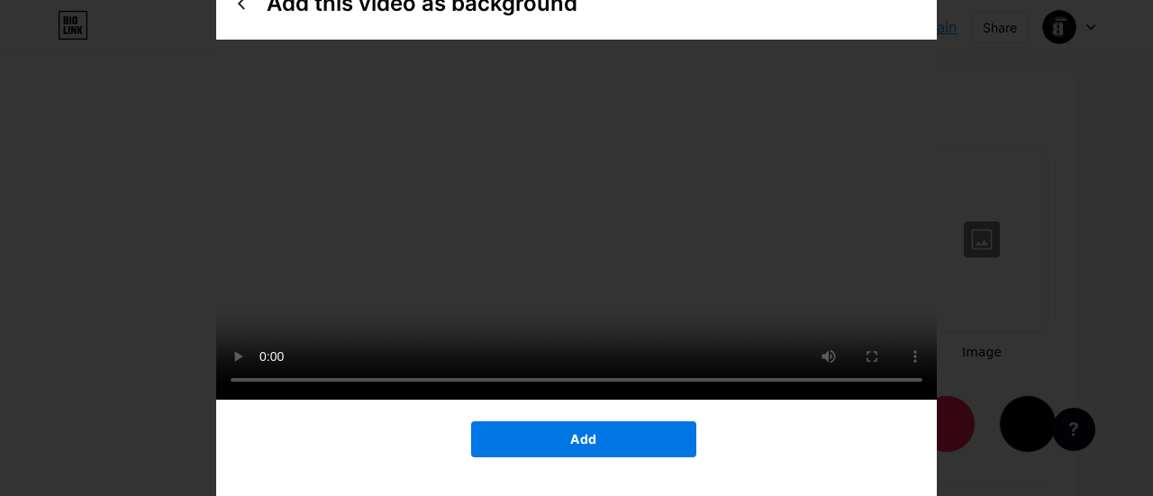
click at [582, 447] on span "Add" at bounding box center [583, 439] width 26 height 15
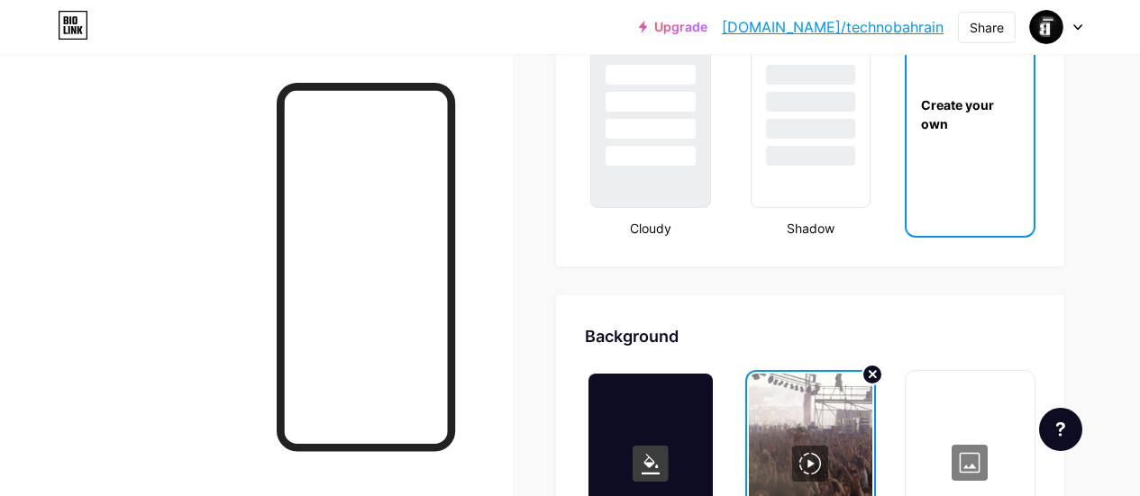
scroll to position [2062, 0]
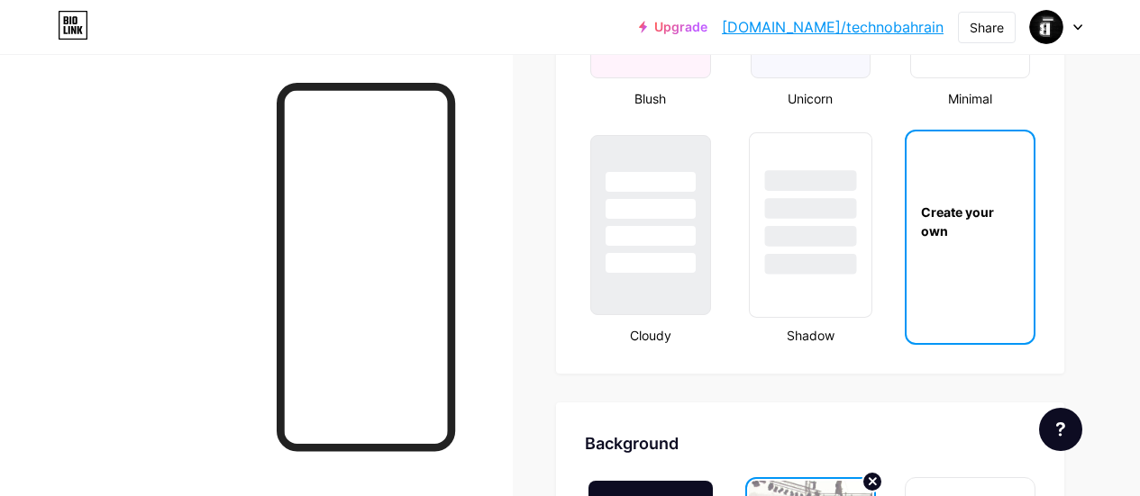
click at [815, 242] on div at bounding box center [810, 236] width 92 height 21
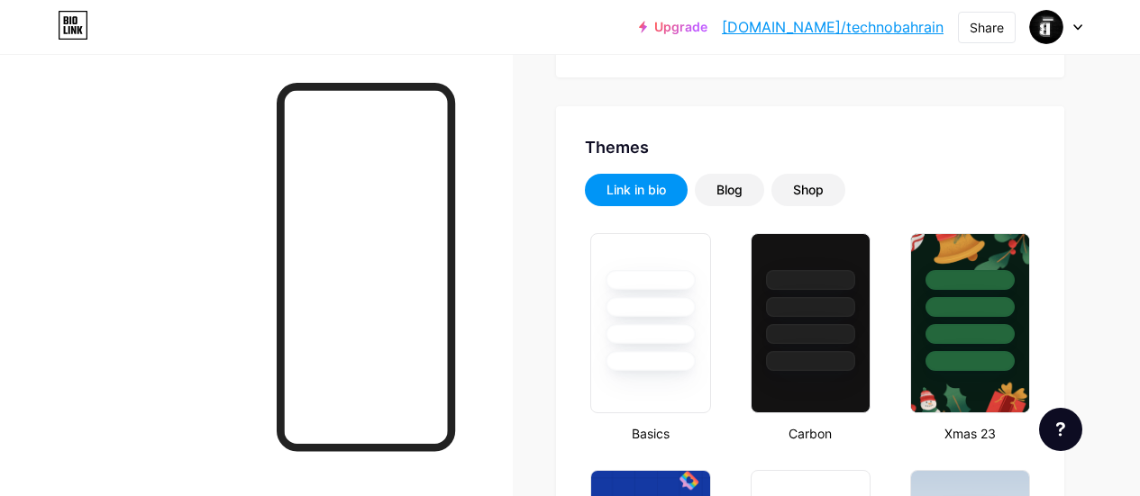
scroll to position [335, 0]
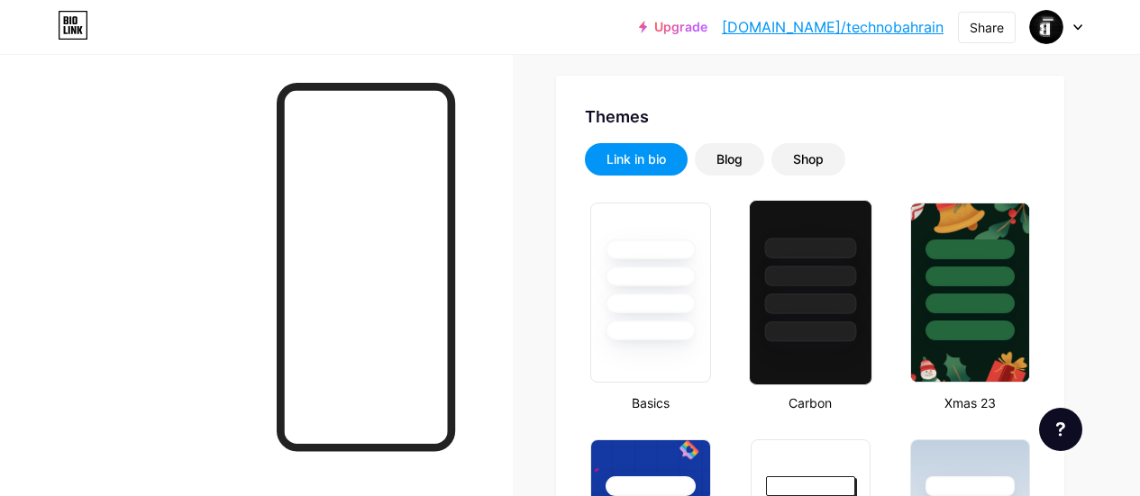
click at [821, 302] on div at bounding box center [810, 304] width 92 height 21
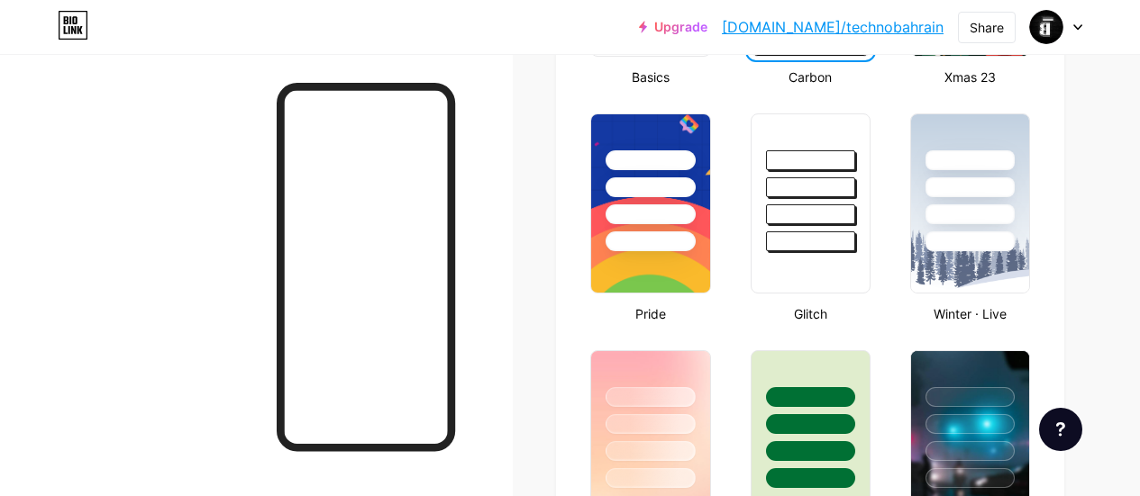
scroll to position [656, 0]
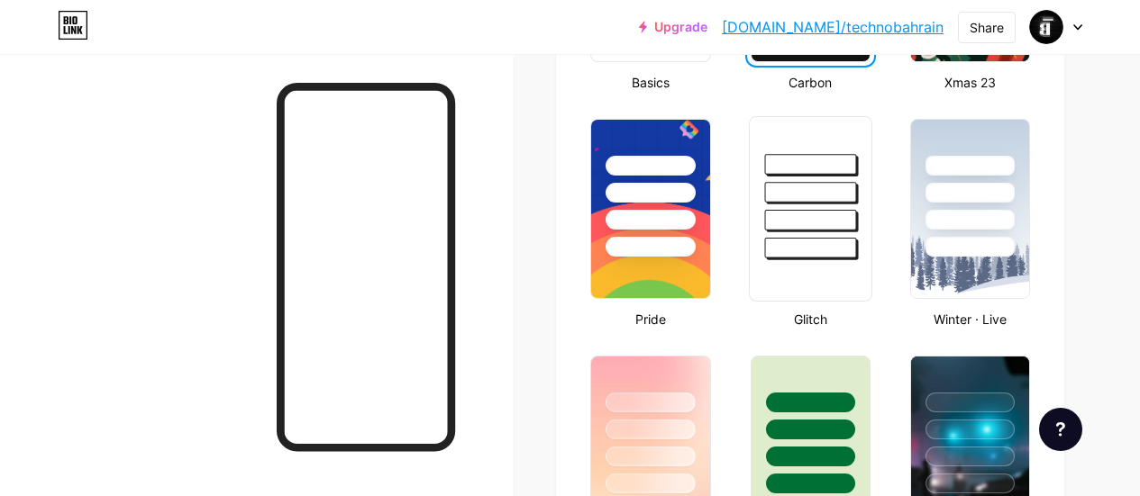
click at [843, 206] on div at bounding box center [811, 187] width 122 height 141
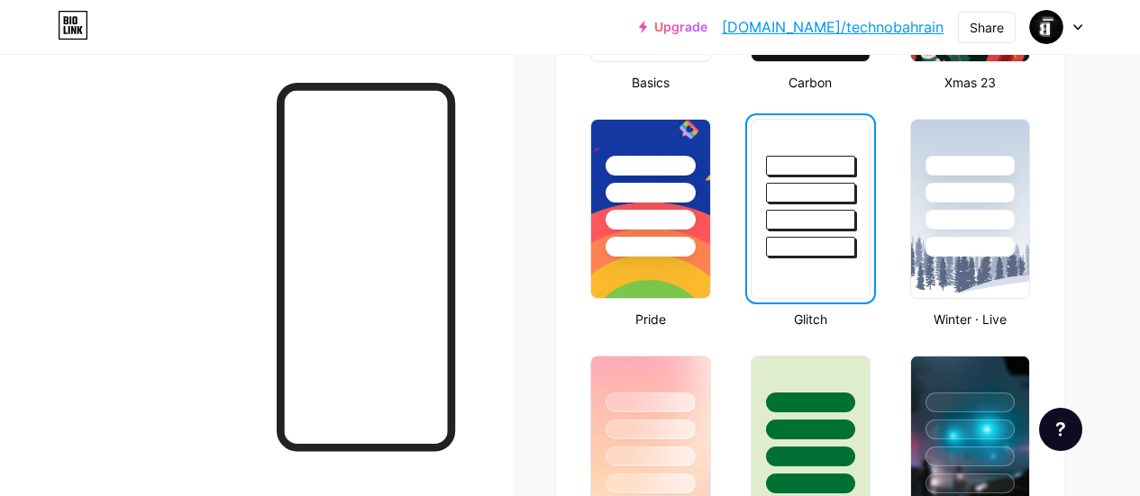
click at [843, 206] on div at bounding box center [810, 188] width 118 height 137
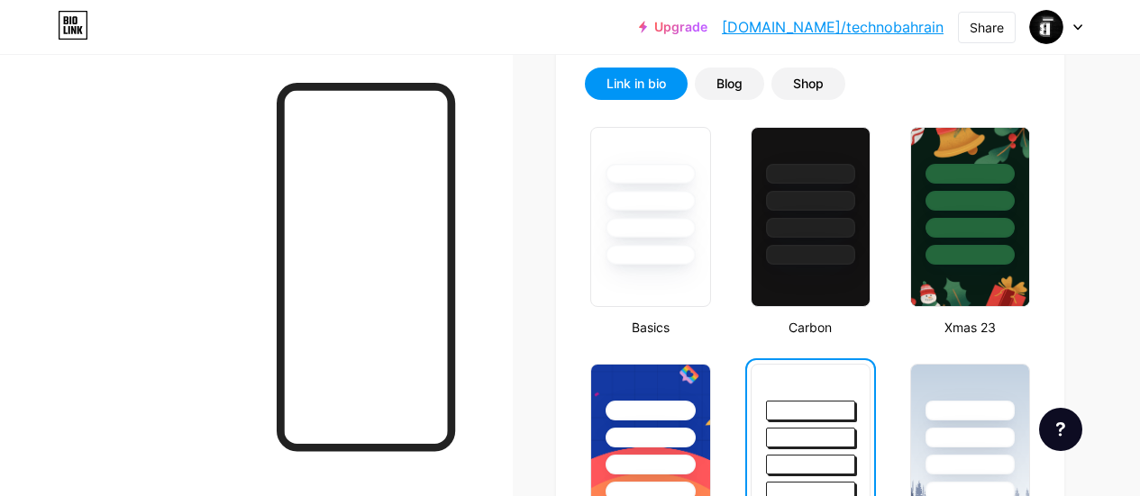
scroll to position [410, 0]
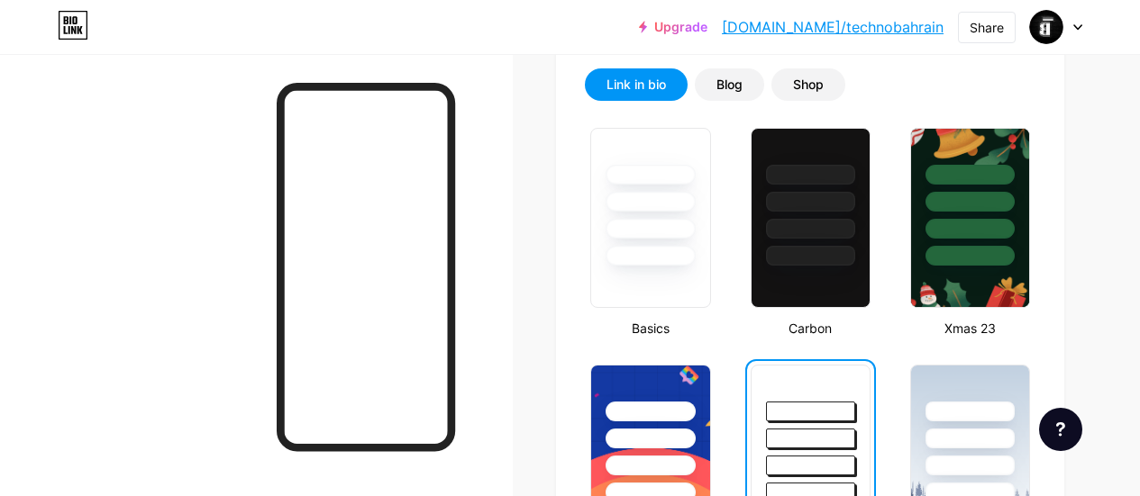
click at [843, 206] on div at bounding box center [810, 202] width 89 height 20
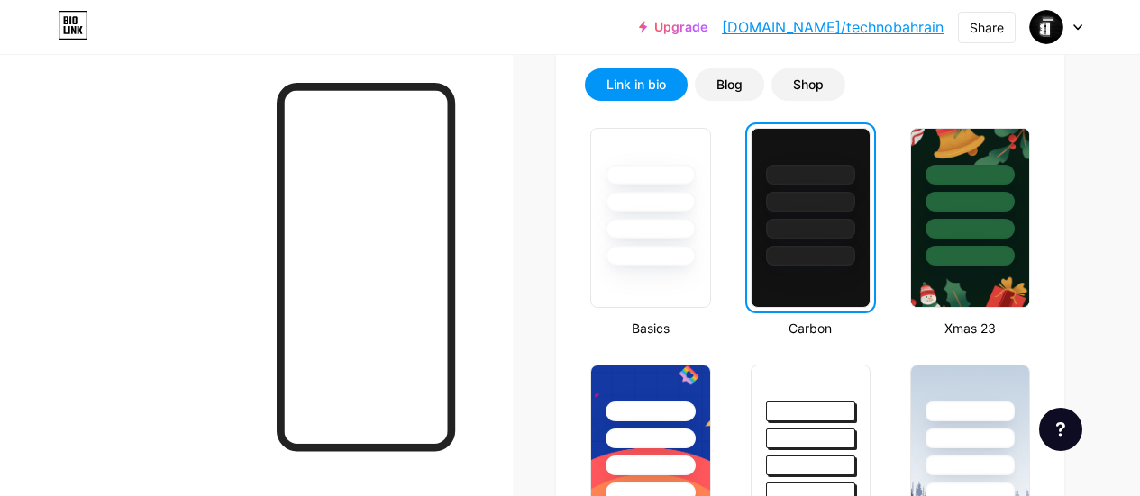
click at [843, 206] on div at bounding box center [810, 202] width 89 height 20
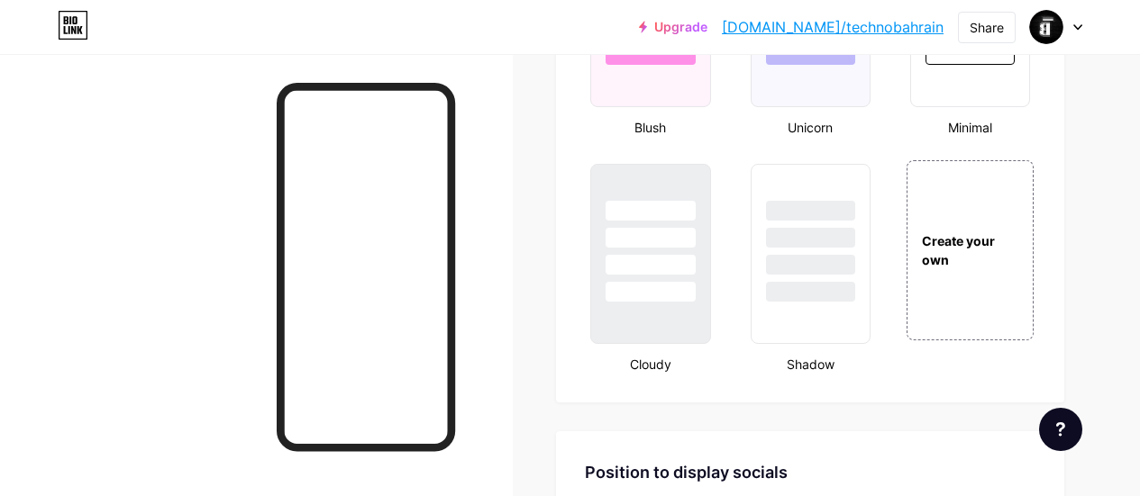
scroll to position [2051, 0]
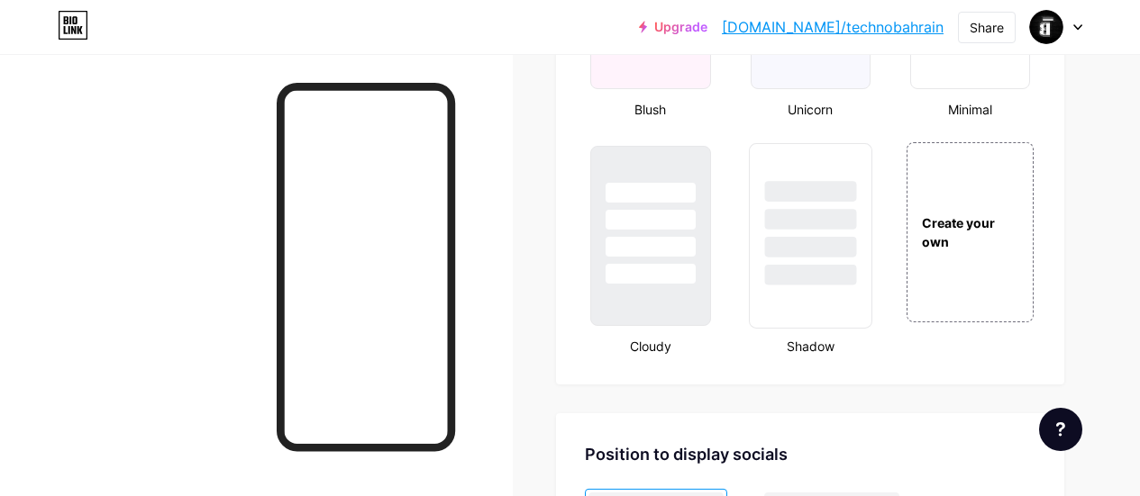
click at [833, 228] on div at bounding box center [810, 219] width 92 height 21
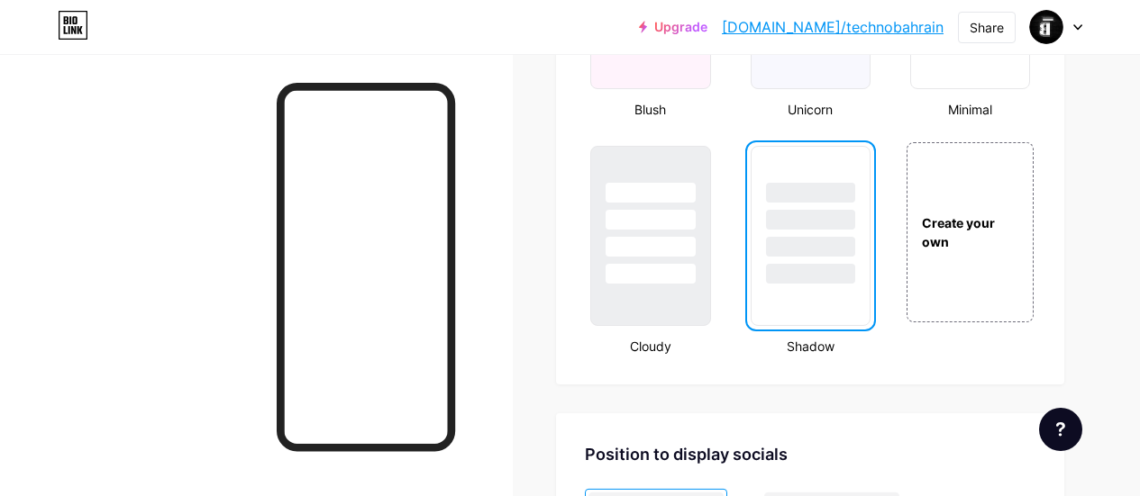
click at [833, 228] on div at bounding box center [810, 220] width 89 height 20
click at [659, 242] on div at bounding box center [651, 247] width 92 height 21
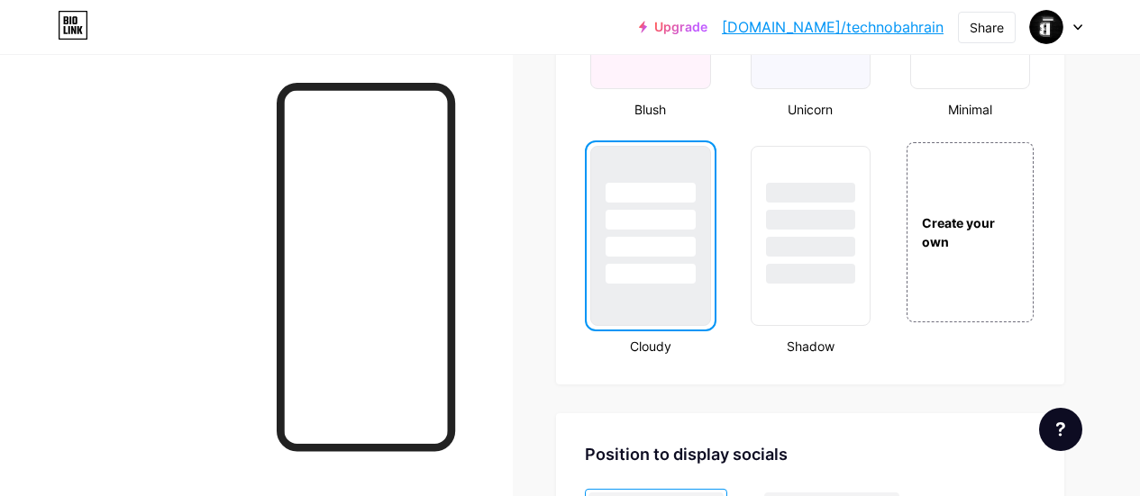
click at [659, 242] on div at bounding box center [650, 247] width 89 height 20
click at [959, 231] on div "Create your own" at bounding box center [970, 232] width 129 height 39
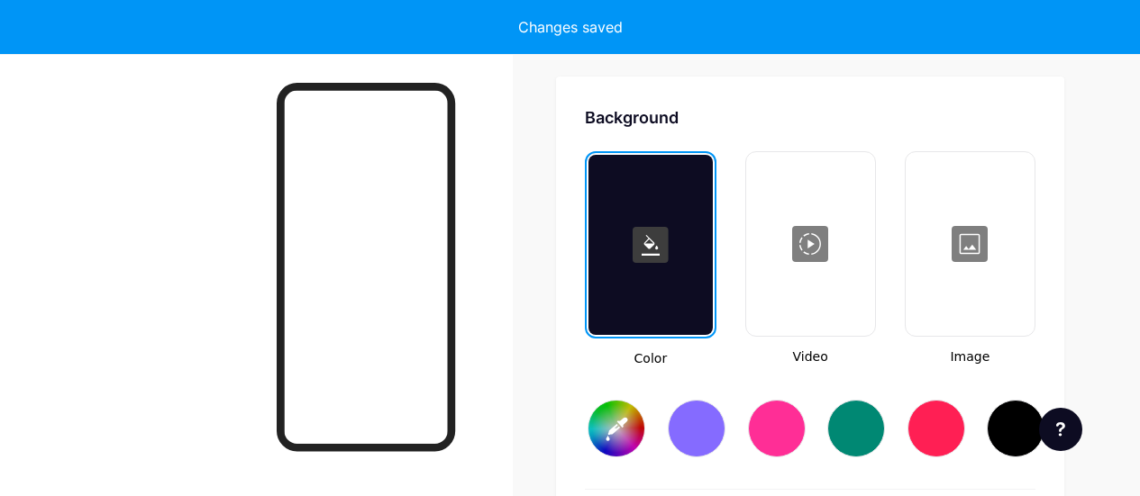
scroll to position [2392, 0]
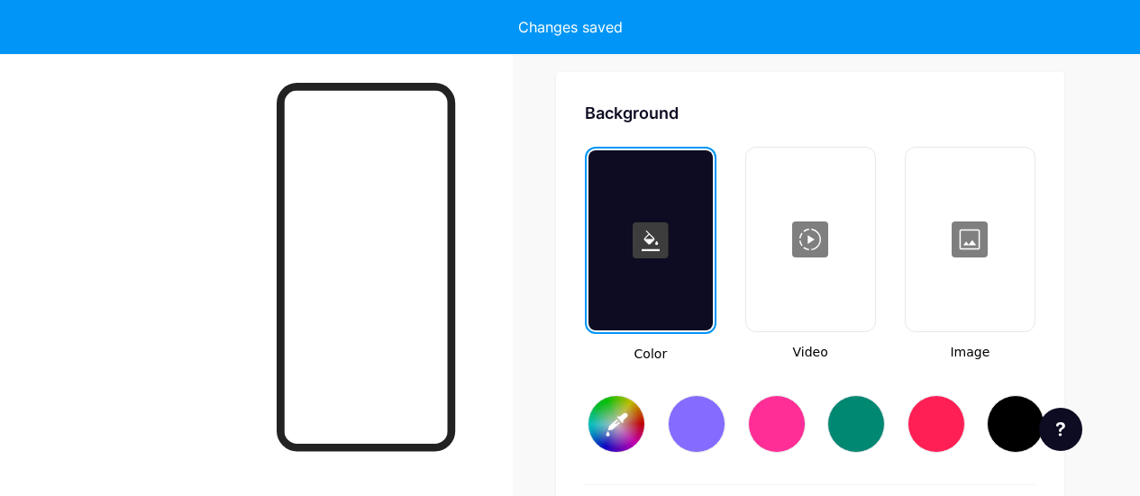
type input "#ffffff"
type input "#000000"
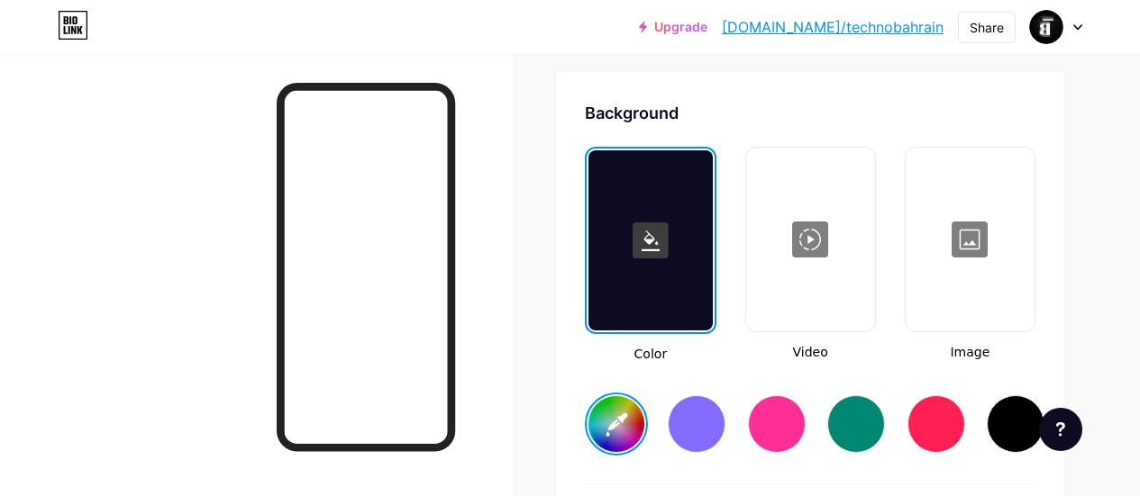
click at [827, 297] on div at bounding box center [810, 240] width 125 height 180
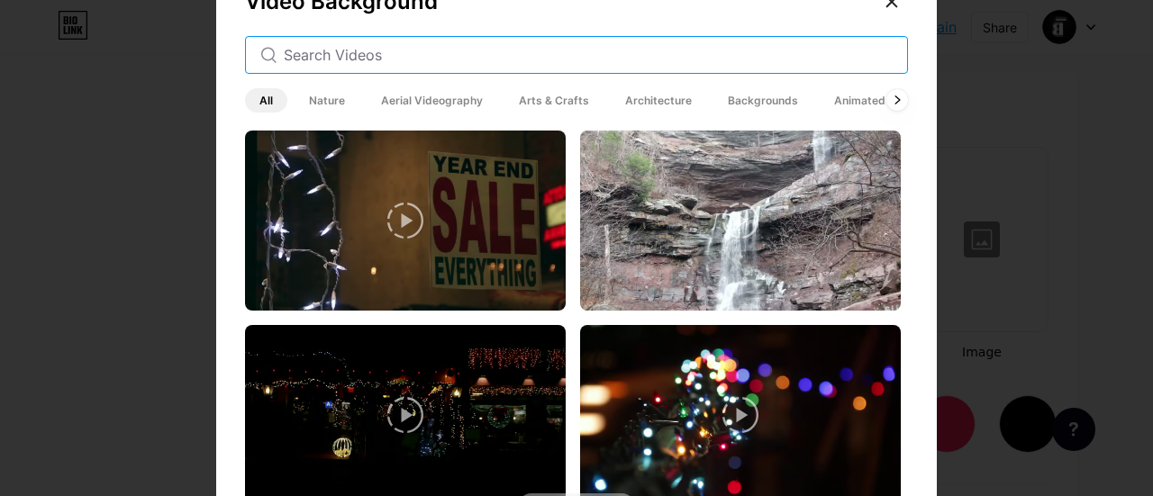
click at [455, 59] on input "text" at bounding box center [588, 55] width 609 height 22
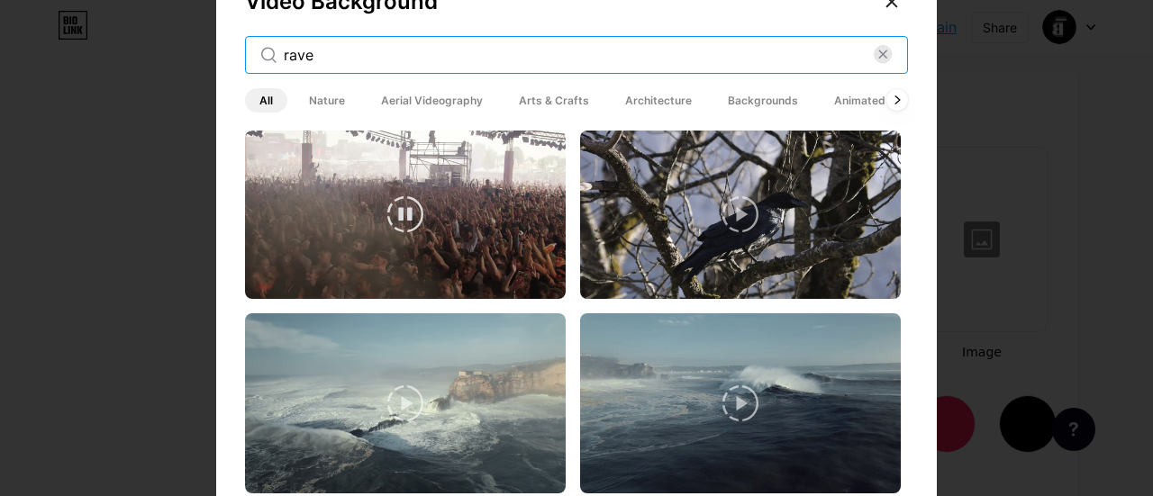
type input "rave"
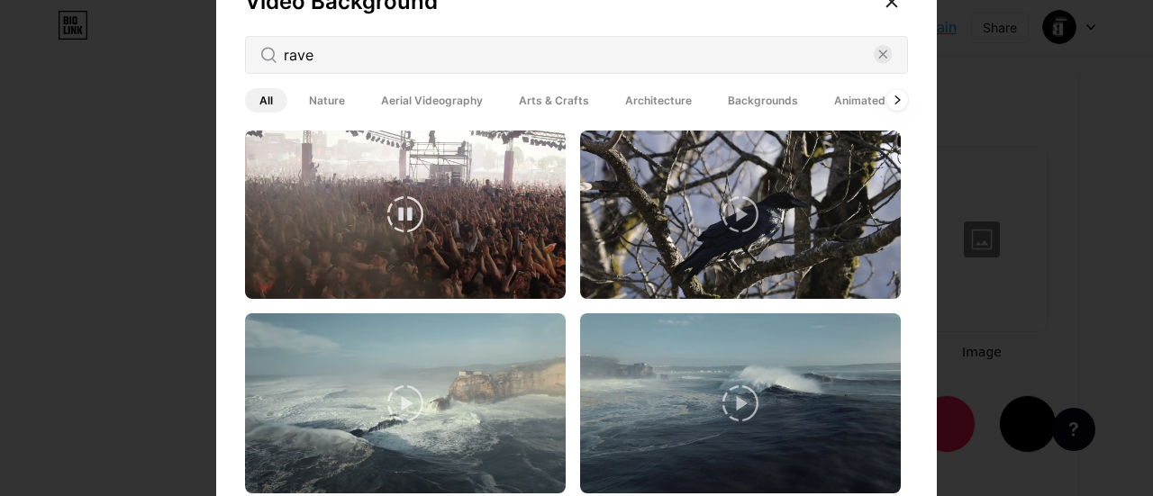
click at [351, 189] on video at bounding box center [405, 215] width 321 height 169
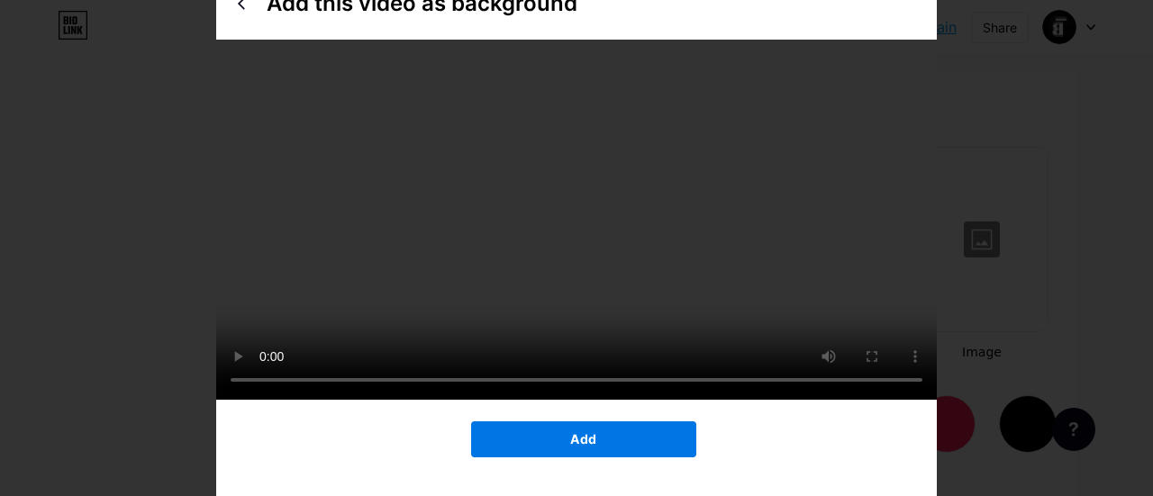
click at [593, 458] on button "Add" at bounding box center [583, 440] width 225 height 36
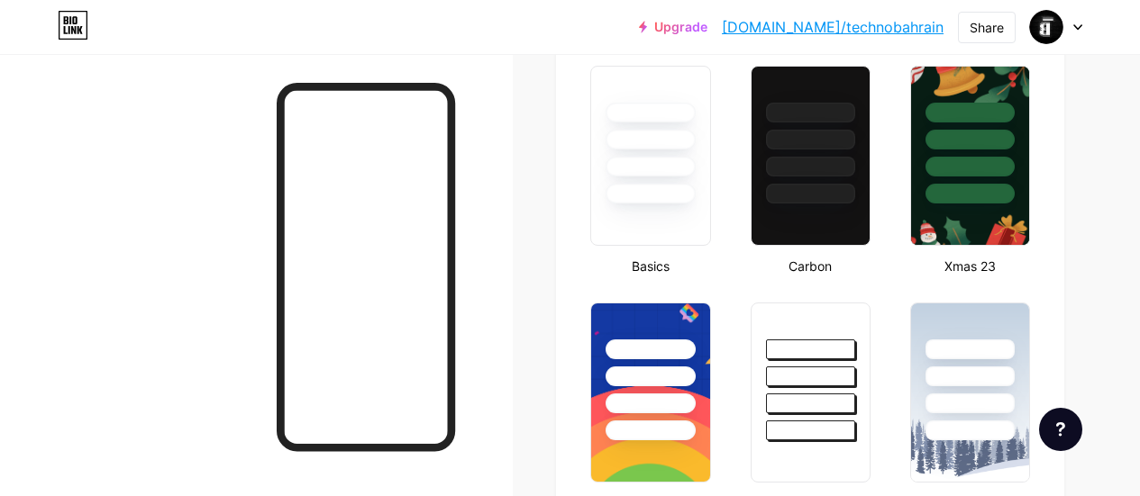
scroll to position [0, 0]
